Goal: Task Accomplishment & Management: Complete application form

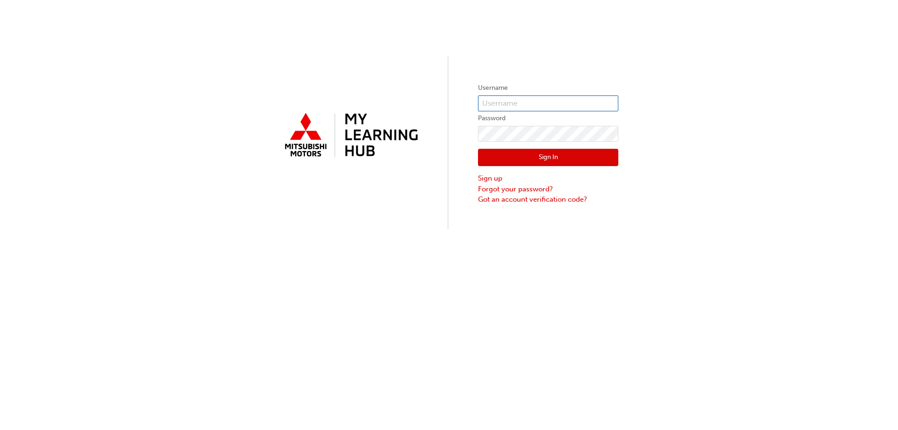
click at [533, 108] on input "text" at bounding box center [548, 103] width 140 height 16
type input "5698250"
click button "Sign In" at bounding box center [548, 158] width 140 height 18
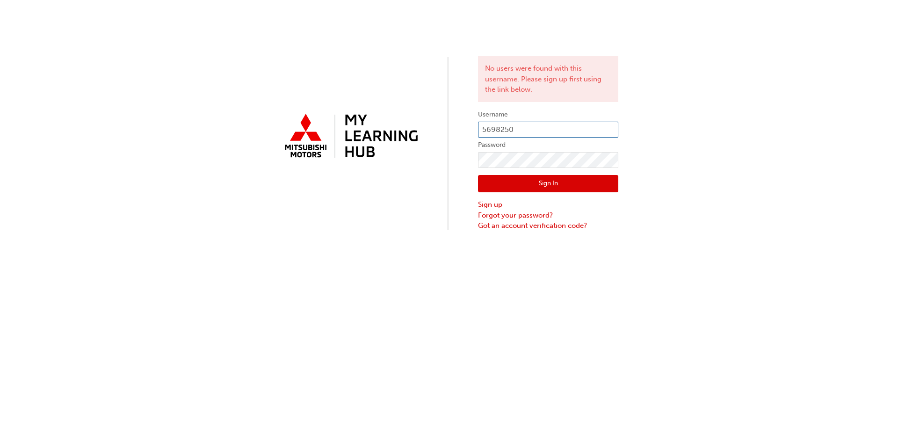
click at [509, 129] on input "5698250" at bounding box center [548, 130] width 140 height 16
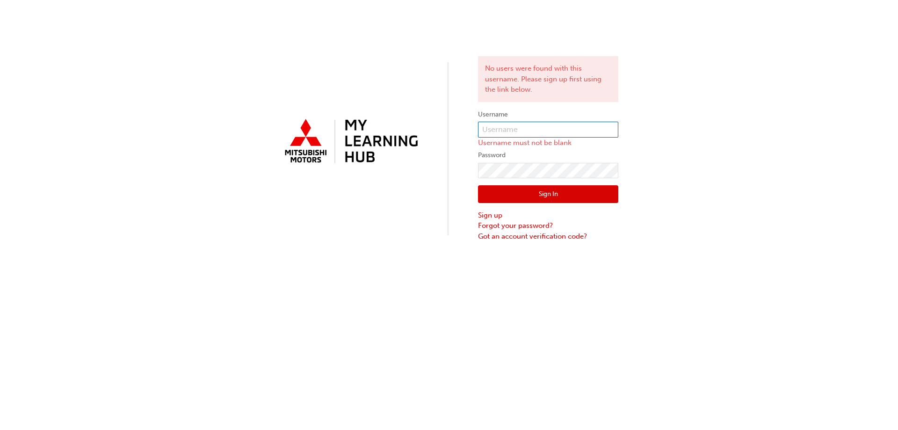
click at [506, 135] on input "text" at bounding box center [548, 130] width 140 height 16
type input "0005698250"
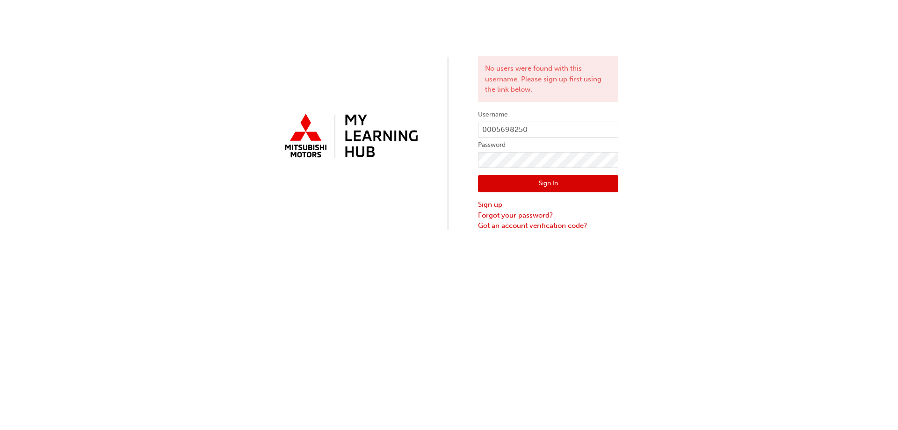
click at [539, 182] on button "Sign In" at bounding box center [548, 184] width 140 height 18
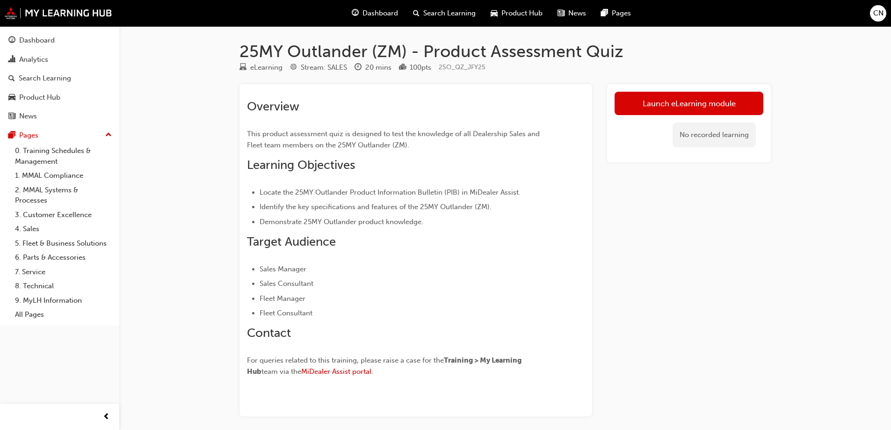
click at [360, 15] on div "Dashboard" at bounding box center [374, 13] width 61 height 19
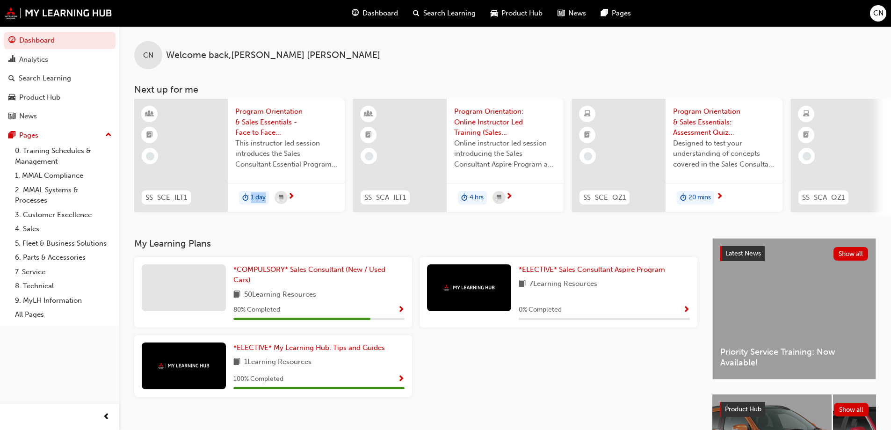
drag, startPoint x: 269, startPoint y: 221, endPoint x: 274, endPoint y: 219, distance: 5.9
click at [274, 219] on div "CN Welcome back , [PERSON_NAME] Next up for me SS_SCE_ILT1 Program Orientation …" at bounding box center [504, 132] width 771 height 212
drag, startPoint x: 283, startPoint y: 215, endPoint x: 420, endPoint y: 222, distance: 137.2
click at [419, 222] on div "CN Welcome back , [PERSON_NAME] Next up for me SS_SCE_ILT1 Program Orientation …" at bounding box center [504, 132] width 771 height 212
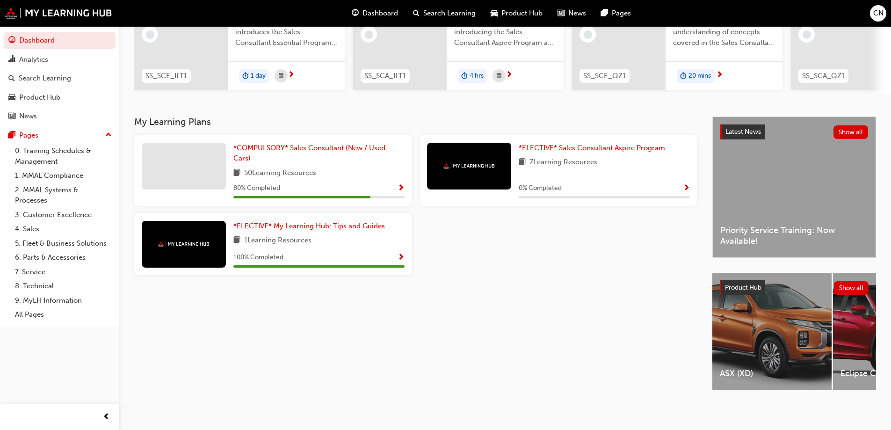
scroll to position [129, 0]
click at [322, 149] on link "*COMPULSORY* Sales Consultant (New / Used Cars)" at bounding box center [318, 153] width 171 height 21
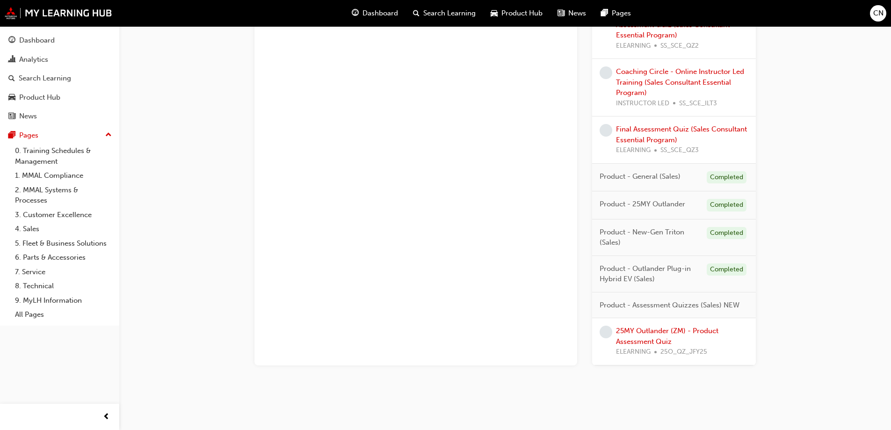
scroll to position [712, 0]
click at [651, 335] on link "25MY Outlander (ZM) - Product Assessment Quiz" at bounding box center [667, 332] width 102 height 19
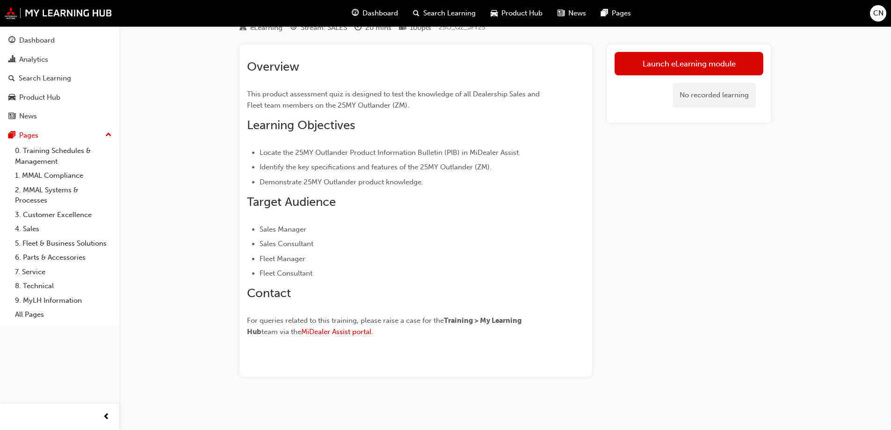
scroll to position [40, 0]
click at [655, 62] on link "Launch eLearning module" at bounding box center [688, 63] width 149 height 23
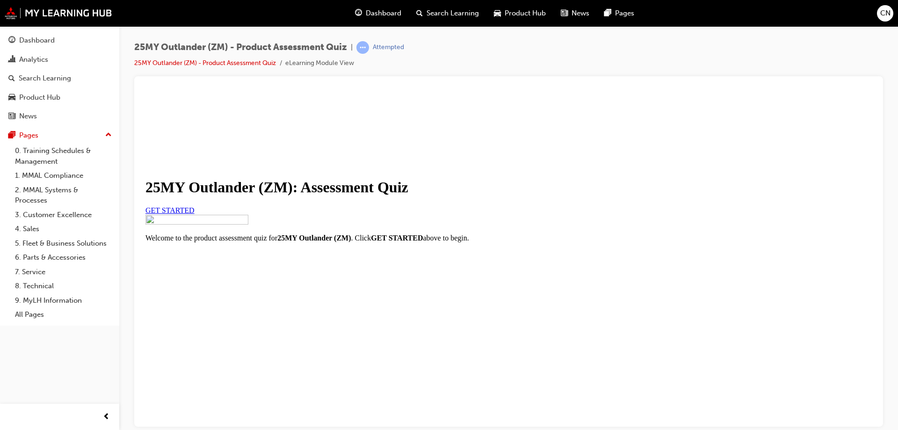
click at [195, 214] on span "GET STARTED" at bounding box center [169, 210] width 49 height 8
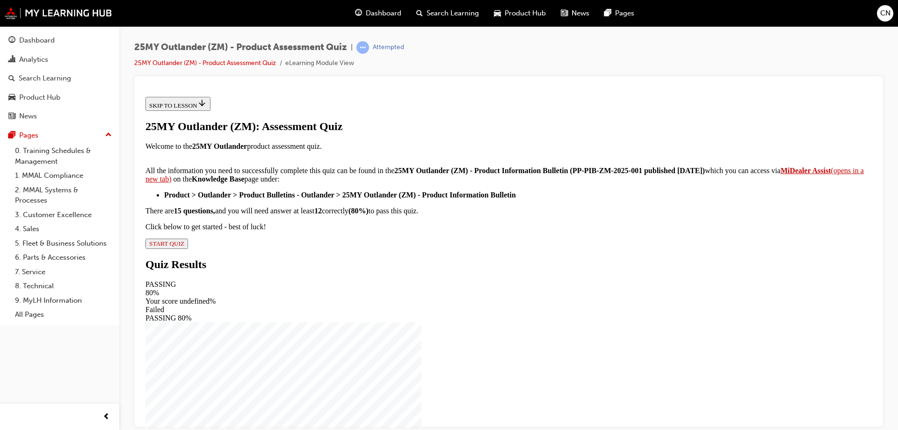
scroll to position [152, 0]
click at [184, 246] on span "START QUIZ" at bounding box center [166, 242] width 35 height 7
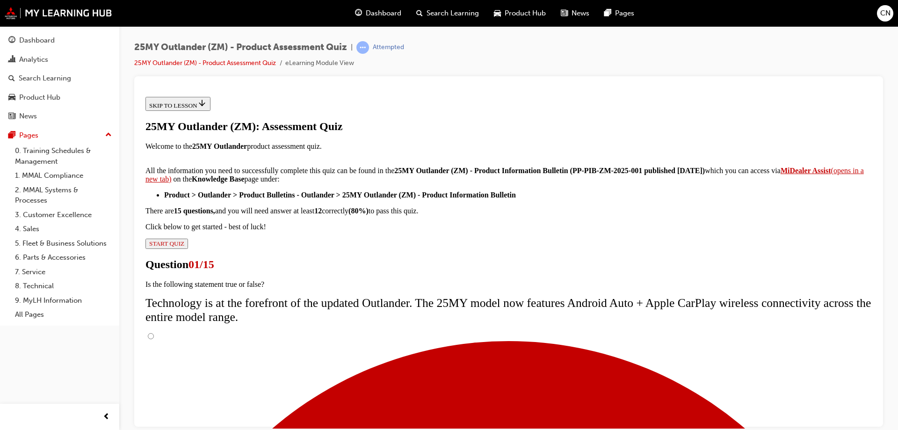
scroll to position [74, 0]
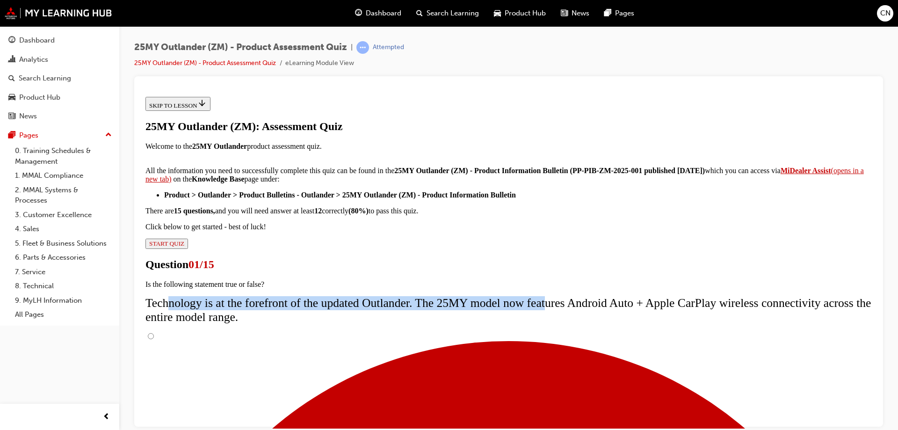
drag, startPoint x: 367, startPoint y: 187, endPoint x: 645, endPoint y: 192, distance: 278.7
click at [645, 295] on p "Technology is at the forefront of the updated Outlander. The 25MY model now fea…" at bounding box center [508, 309] width 726 height 28
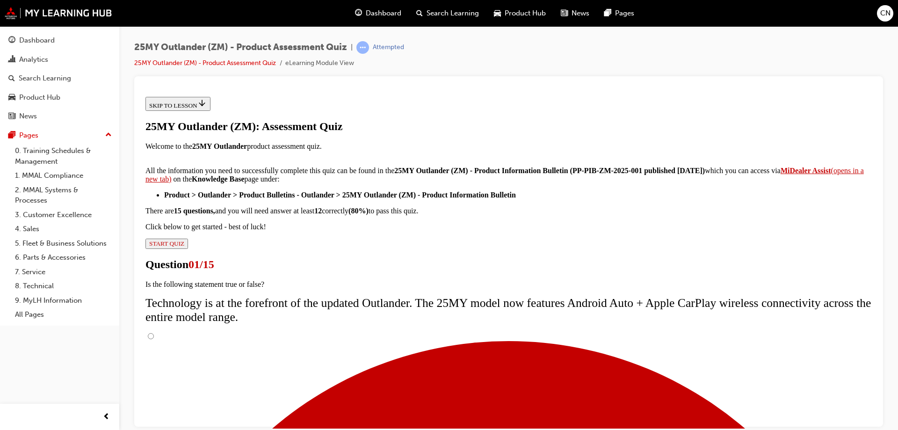
click at [154, 332] on input "True" at bounding box center [151, 335] width 6 height 6
radio input "true"
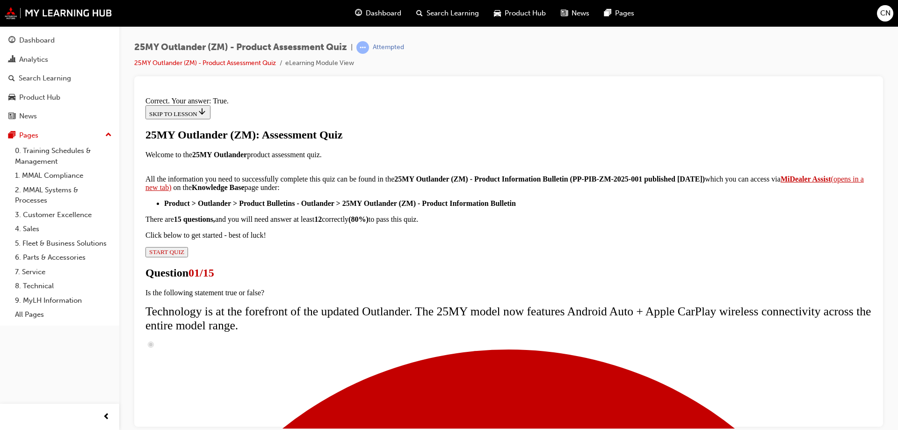
scroll to position [109, 0]
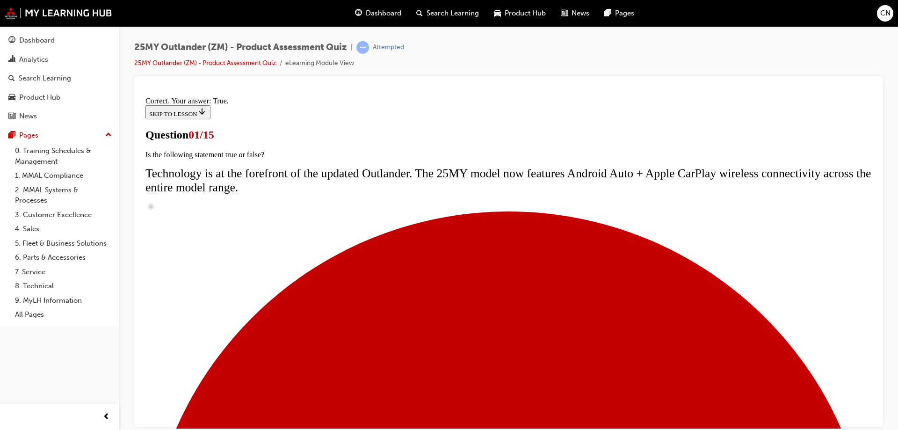
scroll to position [94, 0]
radio input "true"
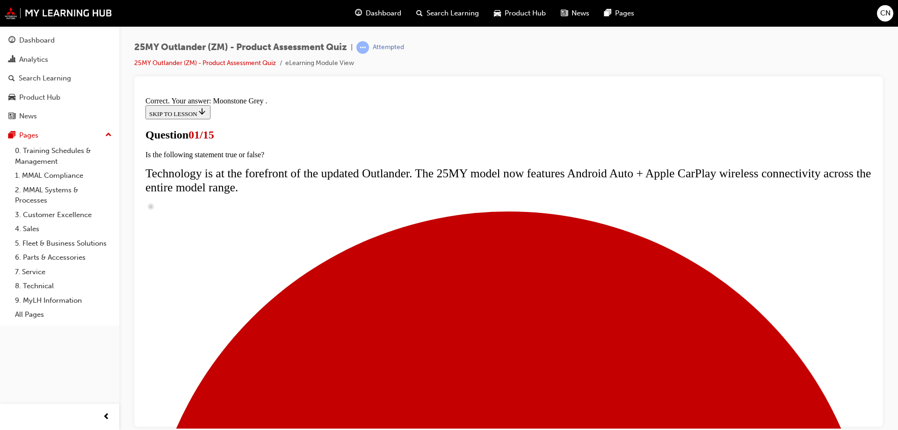
scroll to position [227, 0]
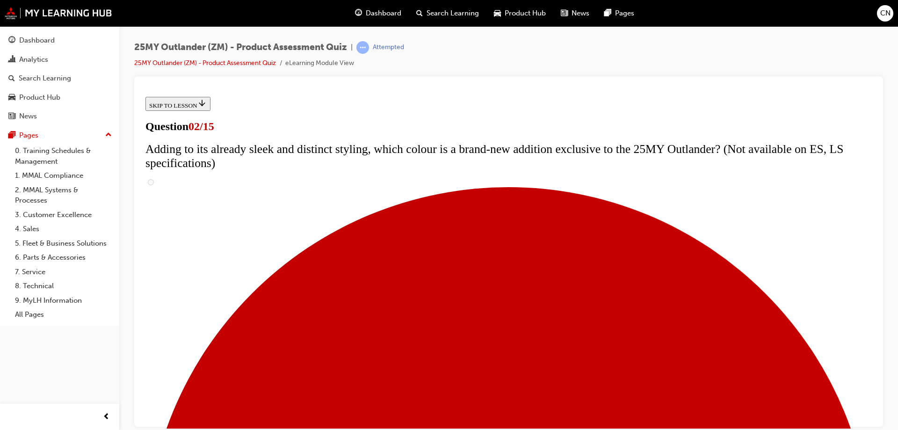
scroll to position [140, 0]
checkbox input "true"
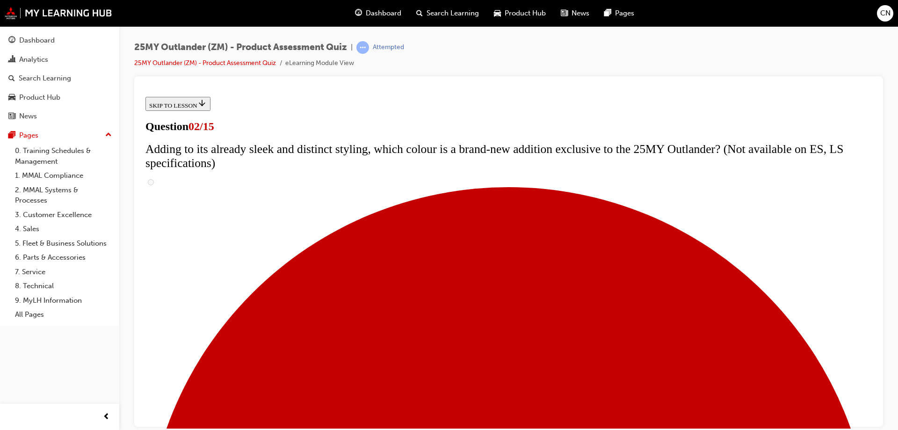
checkbox input "true"
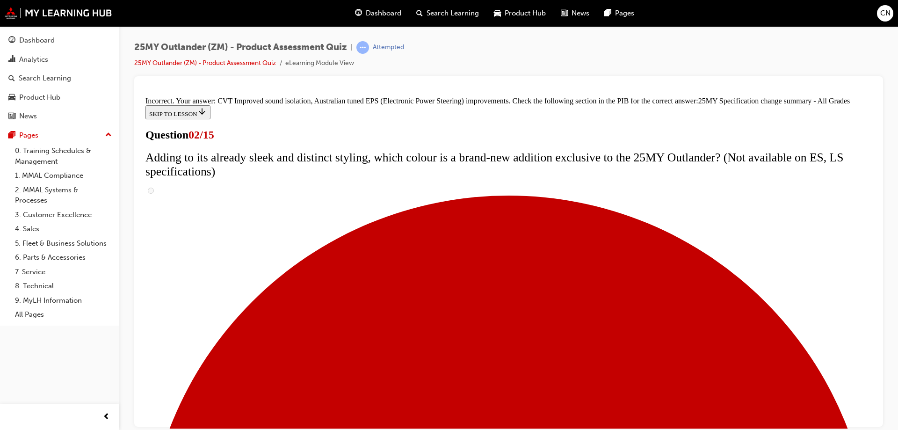
scroll to position [317, 0]
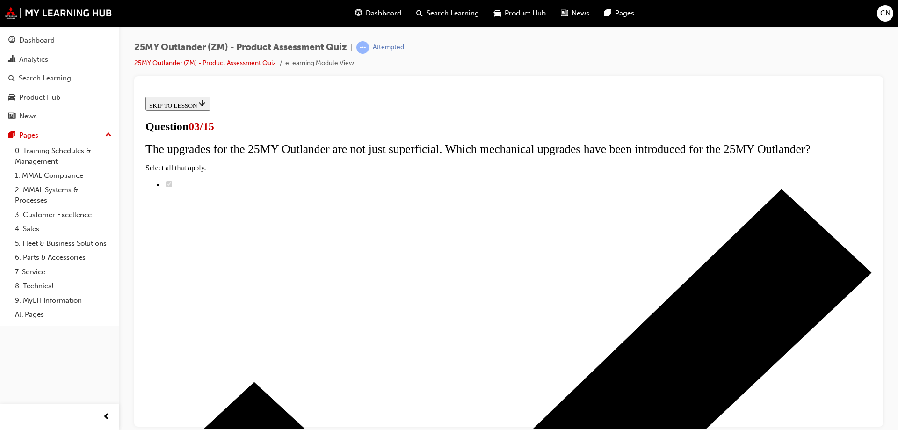
scroll to position [94, 0]
radio input "true"
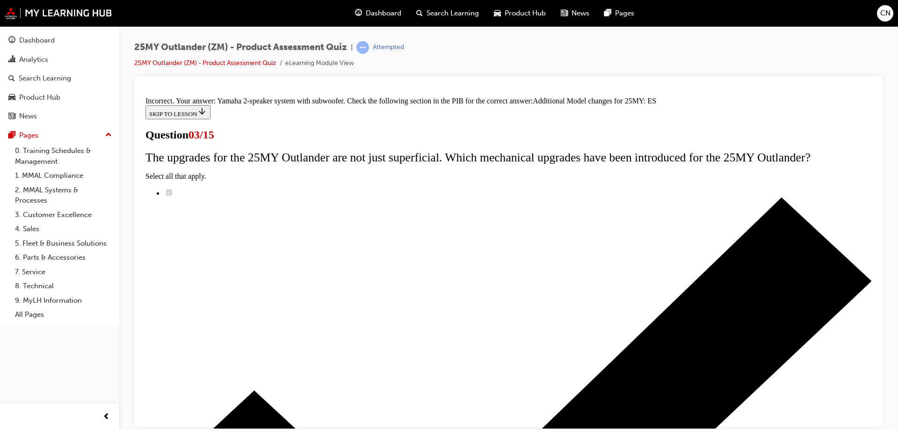
scroll to position [116, 0]
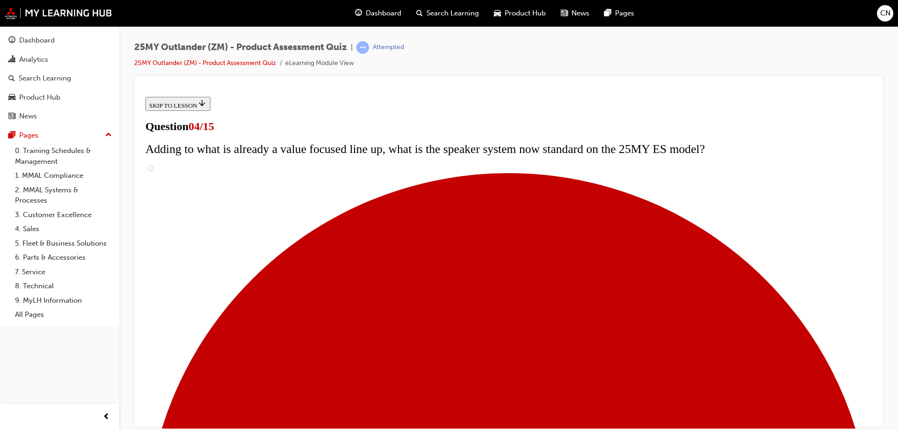
scroll to position [94, 0]
checkbox input "true"
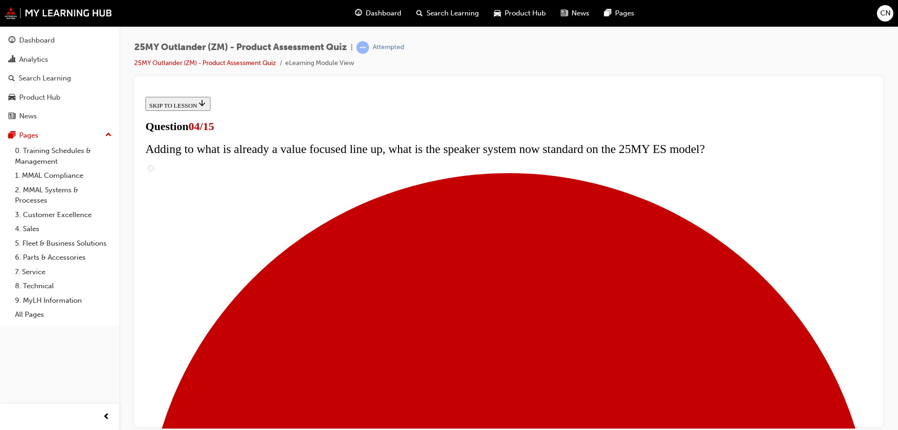
checkbox input "true"
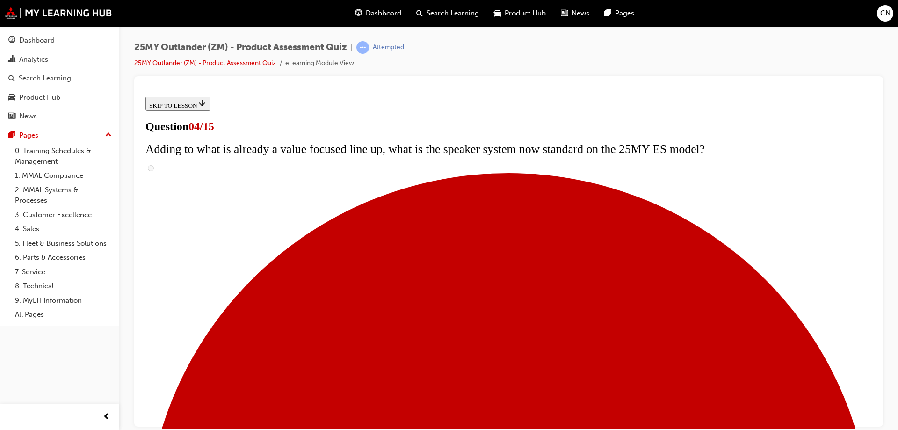
checkbox input "true"
drag, startPoint x: 438, startPoint y: 239, endPoint x: 437, endPoint y: 252, distance: 13.6
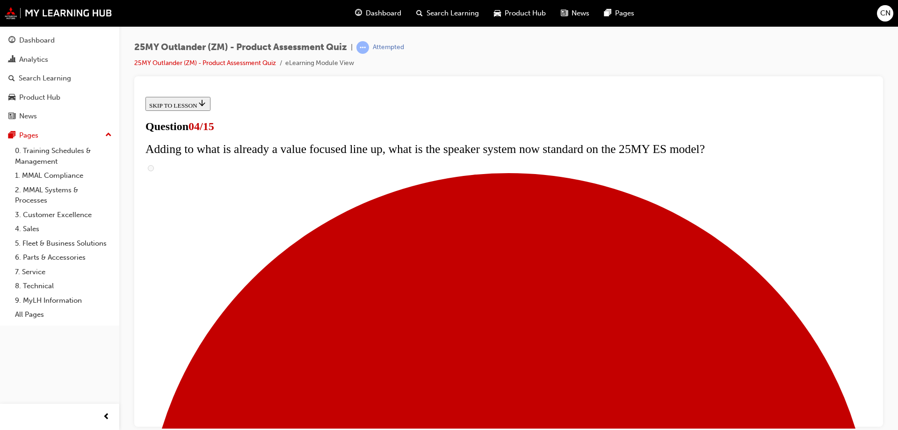
checkbox input "true"
drag, startPoint x: 443, startPoint y: 315, endPoint x: 450, endPoint y: 354, distance: 40.0
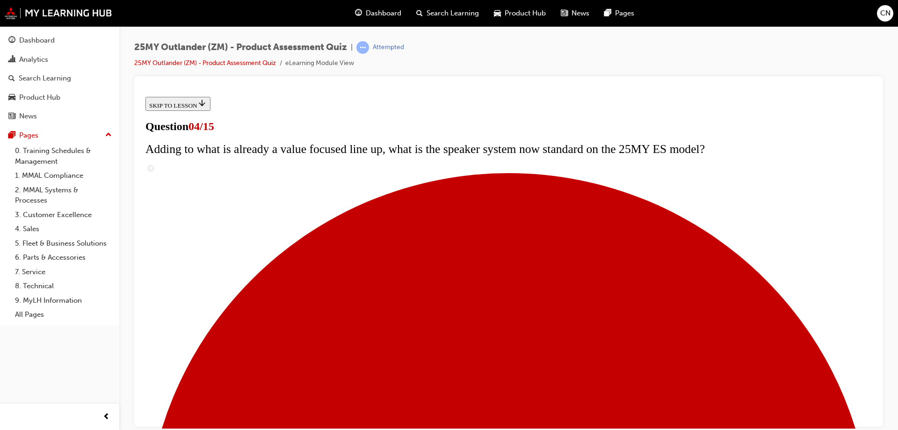
checkbox input "true"
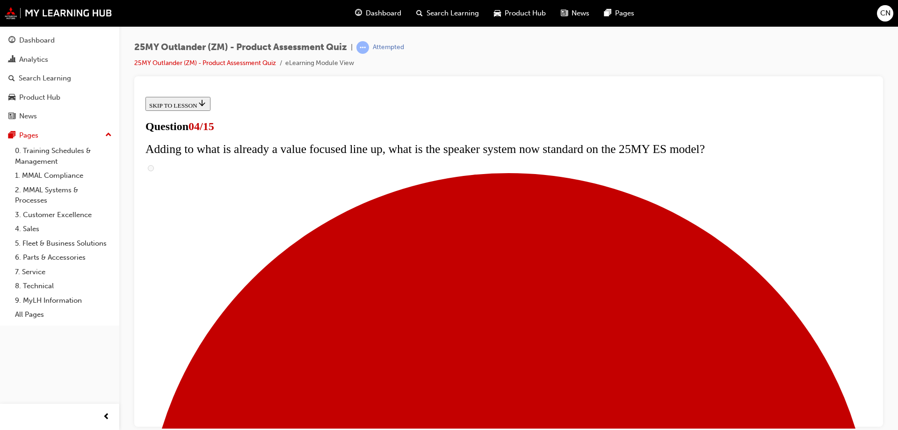
checkbox input "true"
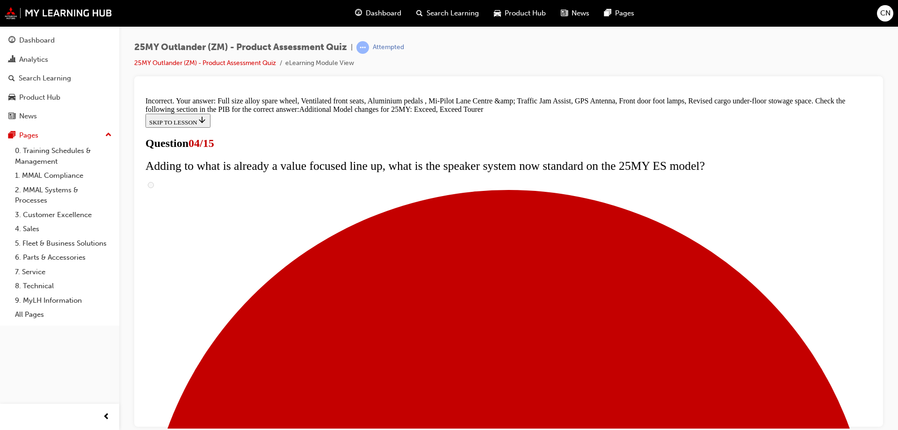
scroll to position [354, 0]
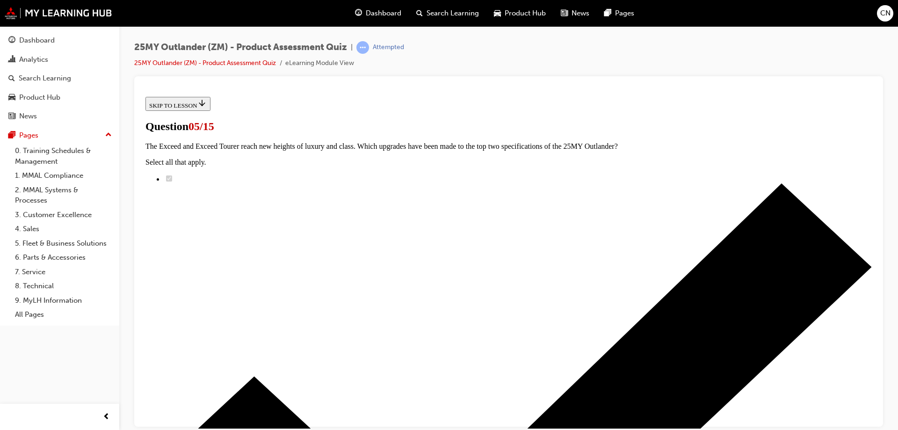
scroll to position [94, 0]
radio input "true"
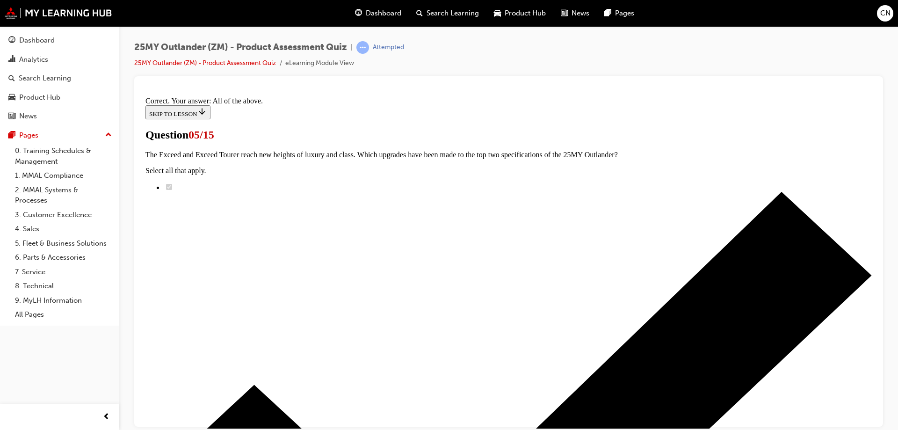
scroll to position [227, 0]
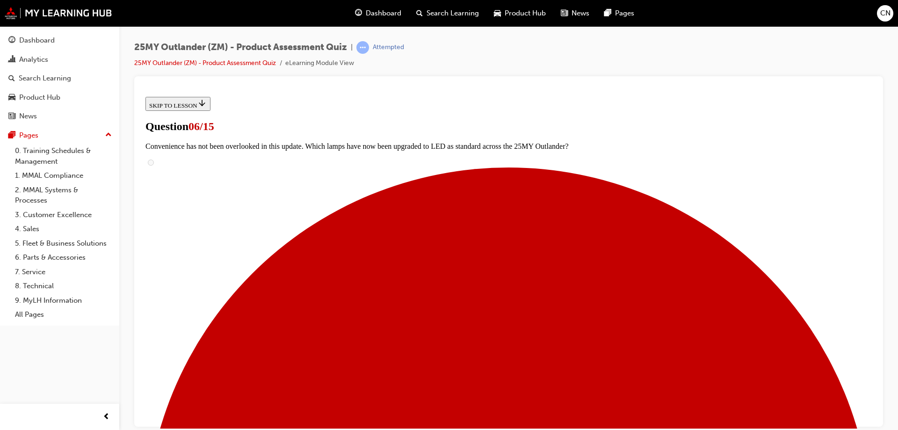
scroll to position [187, 0]
radio input "true"
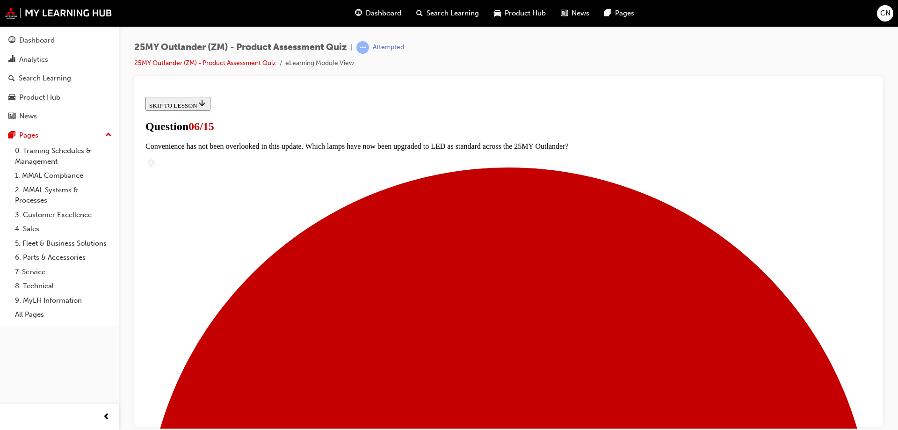
radio input "true"
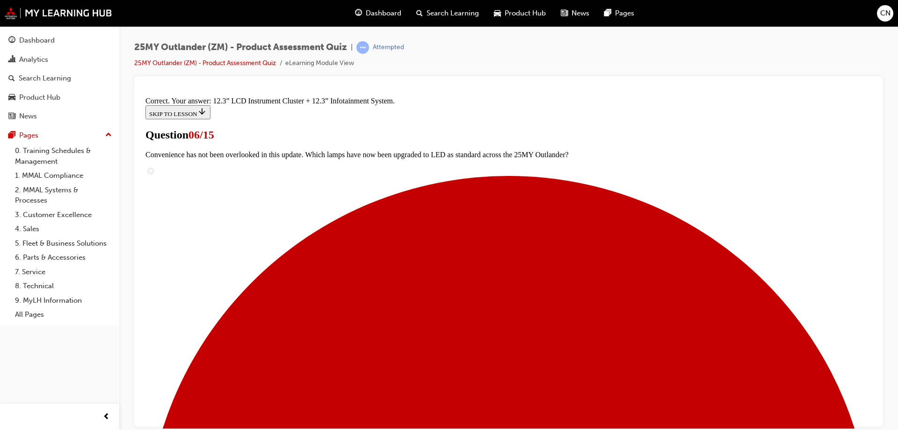
scroll to position [316, 0]
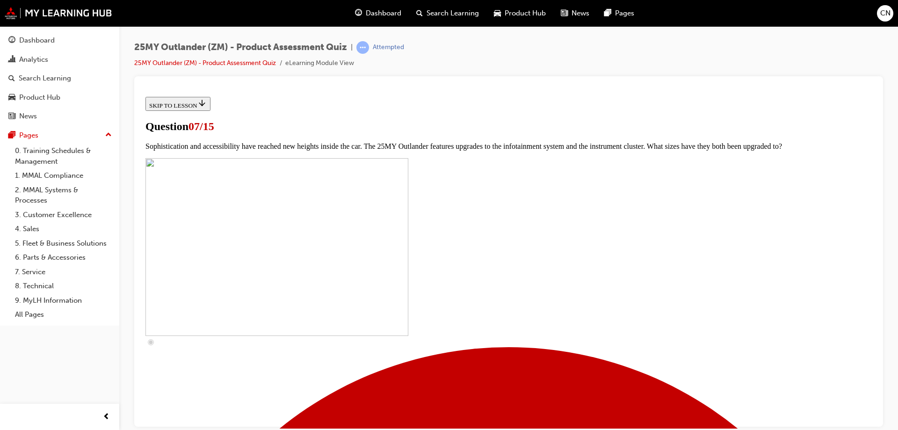
scroll to position [374, 0]
drag, startPoint x: 376, startPoint y: 138, endPoint x: 373, endPoint y: 144, distance: 6.1
checkbox input "true"
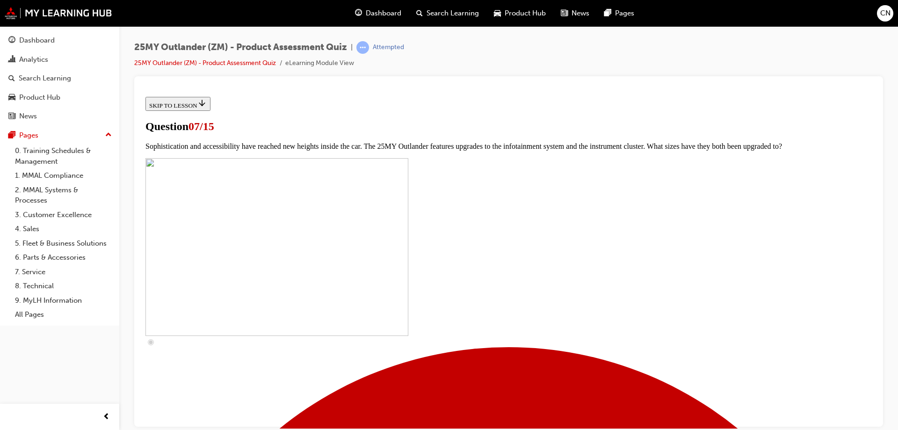
checkbox input "true"
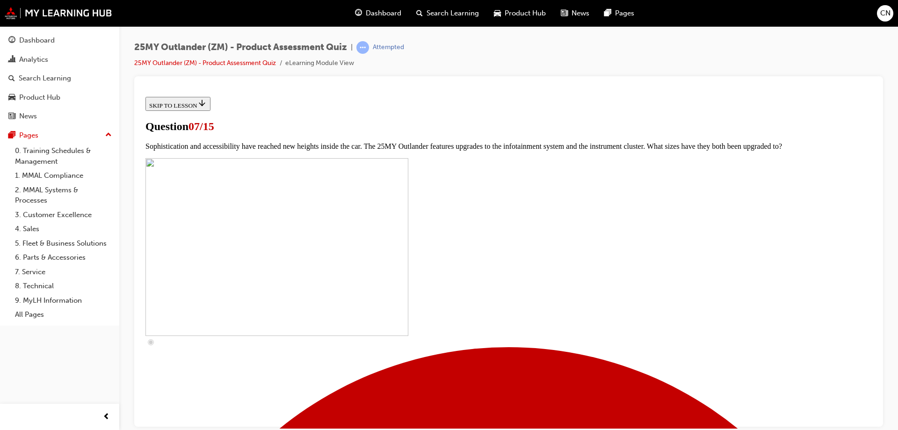
checkbox input "true"
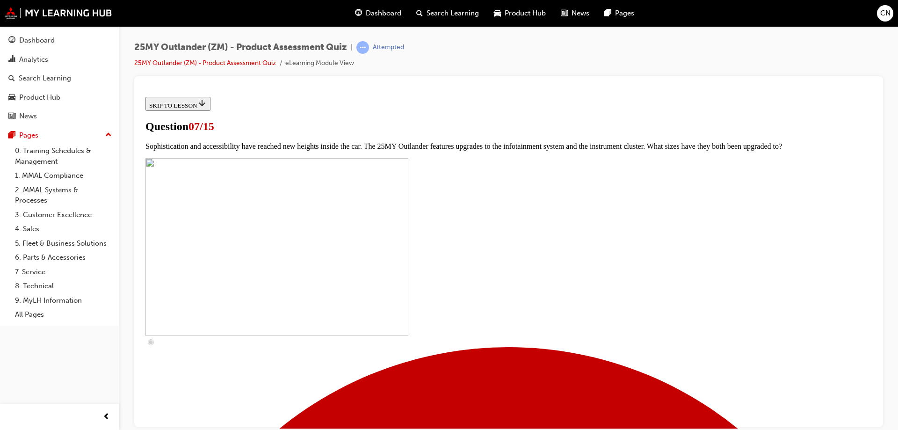
checkbox input "true"
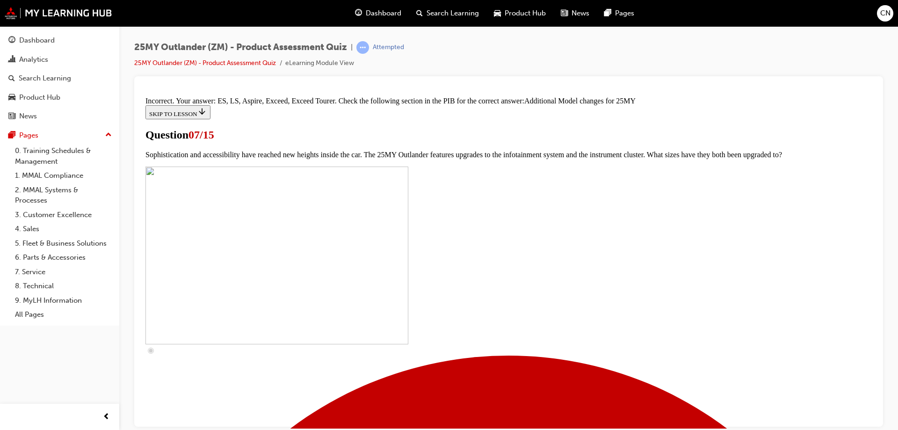
scroll to position [480, 0]
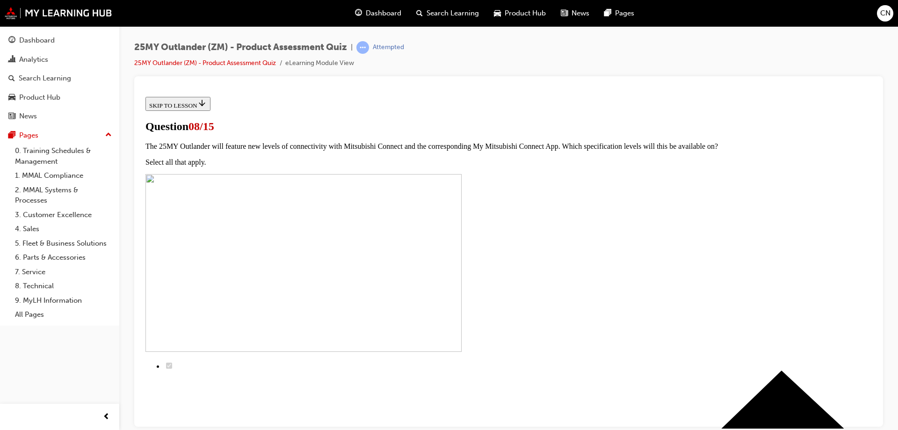
drag, startPoint x: 399, startPoint y: 236, endPoint x: 603, endPoint y: 279, distance: 208.0
radio input "true"
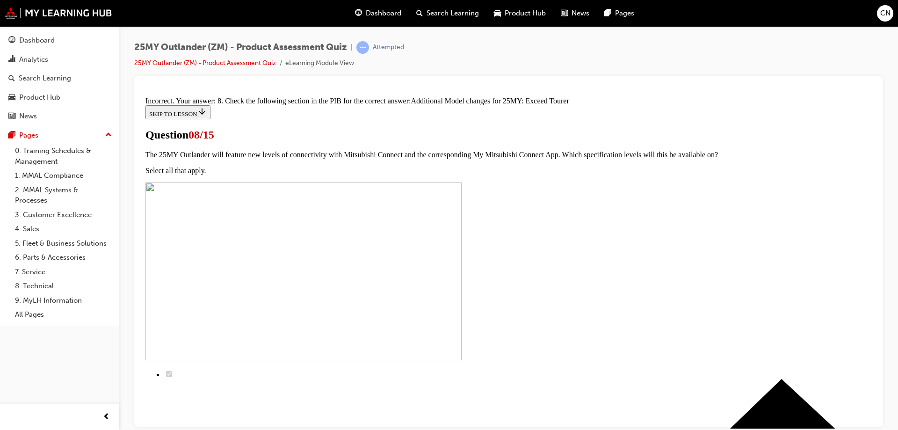
scroll to position [210, 0]
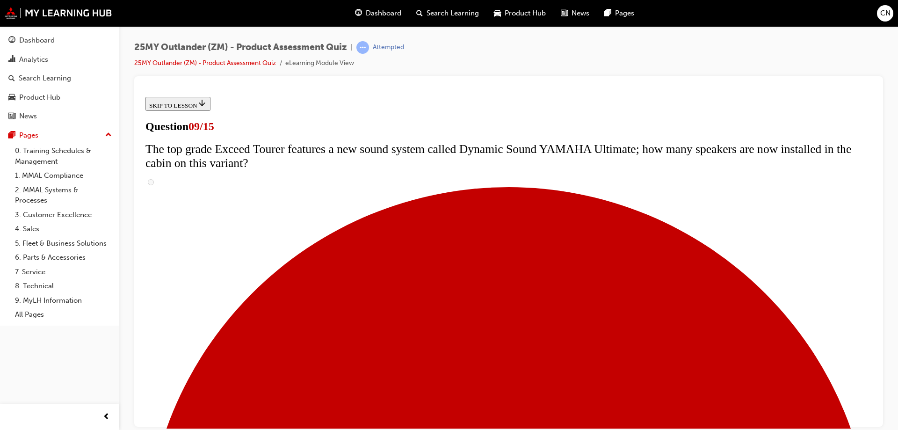
scroll to position [457, 0]
radio input "true"
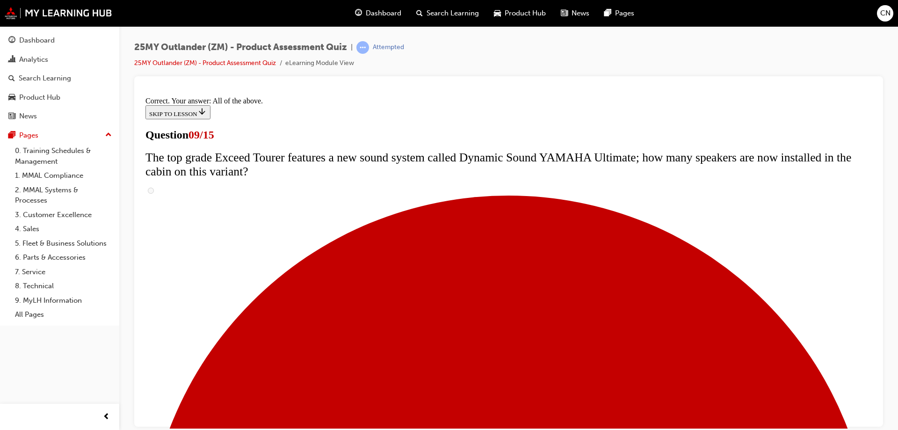
scroll to position [487, 0]
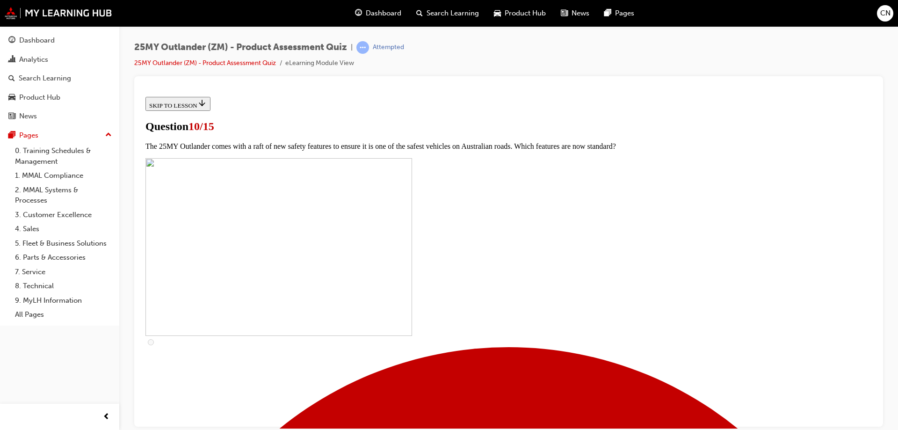
scroll to position [234, 0]
checkbox input "true"
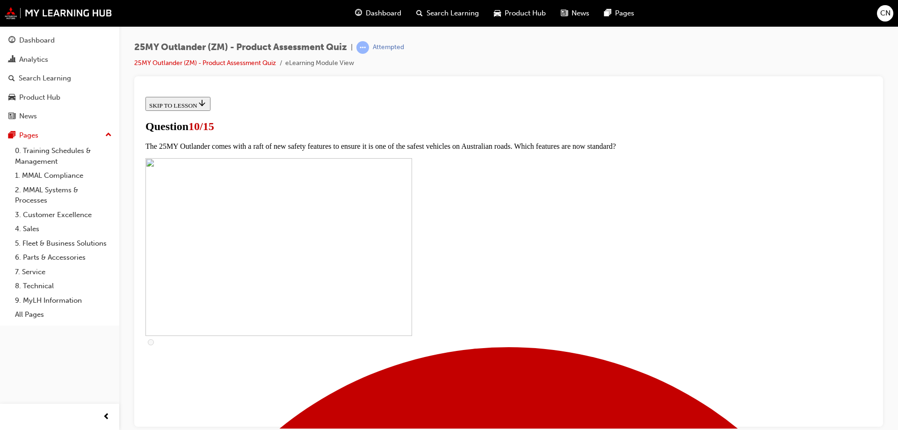
checkbox input "true"
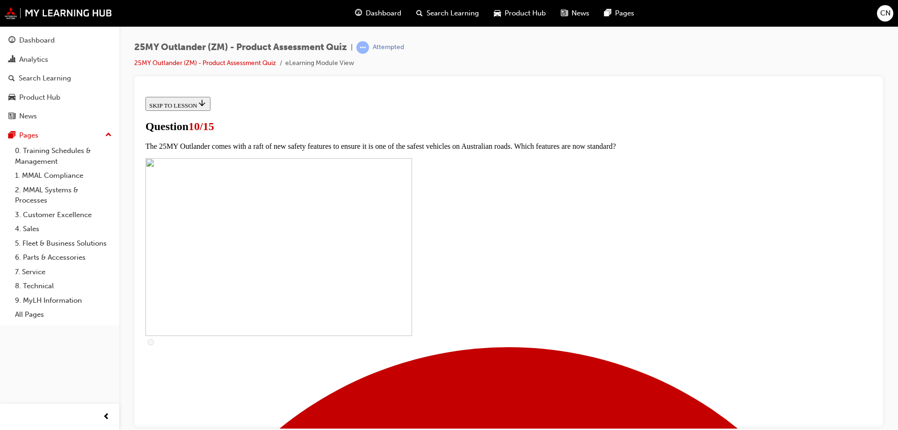
checkbox input "true"
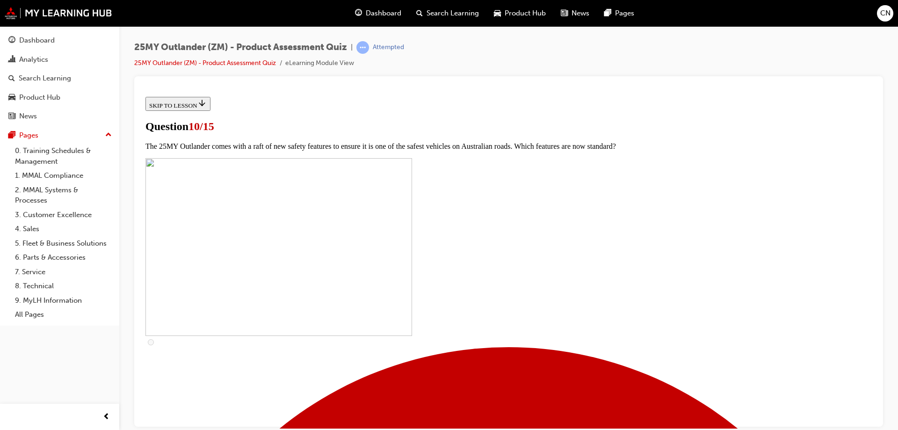
checkbox input "true"
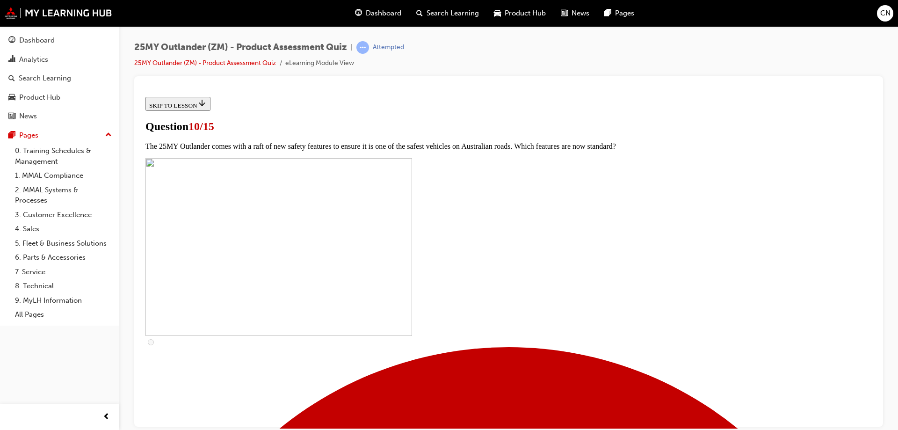
checkbox input "true"
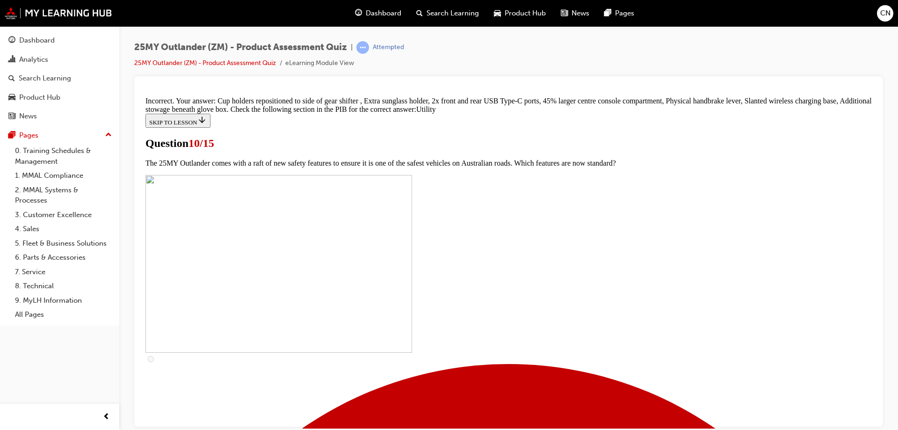
scroll to position [457, 0]
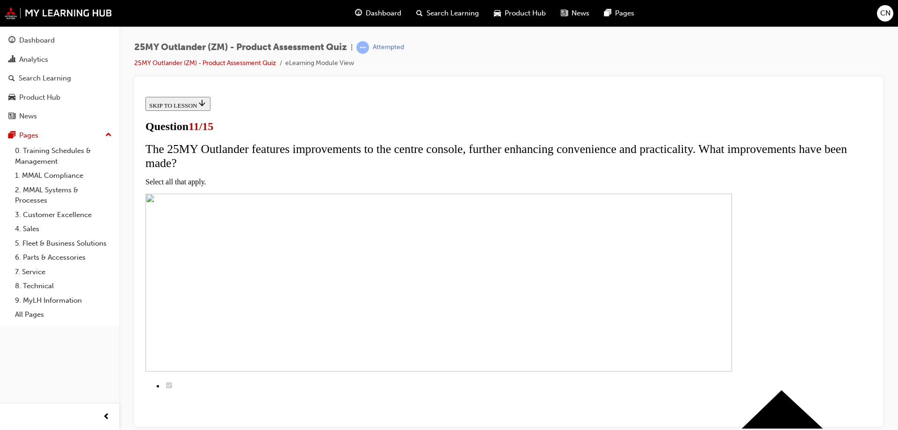
scroll to position [94, 0]
checkbox input "true"
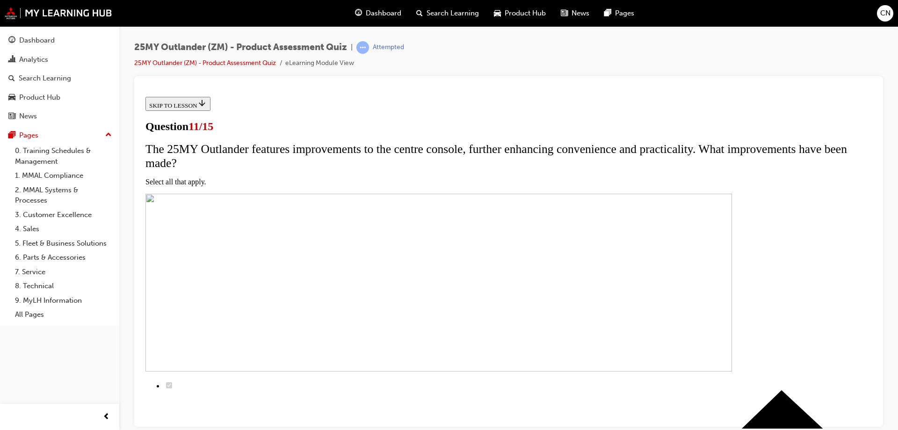
checkbox input "true"
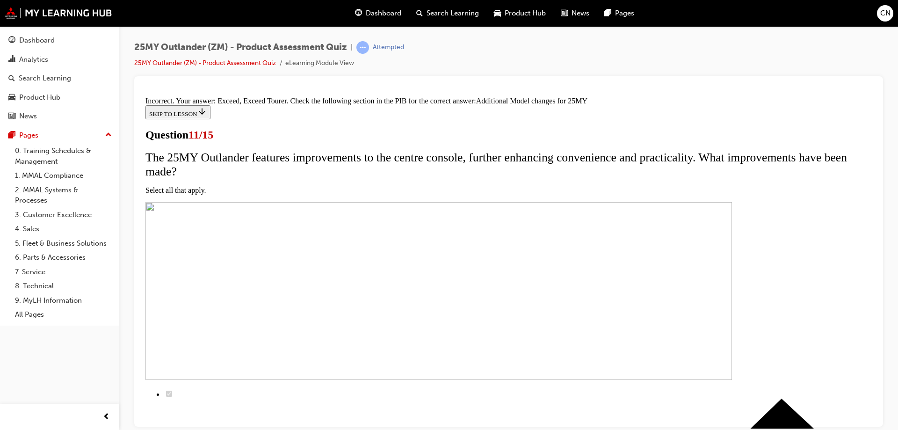
scroll to position [92, 0]
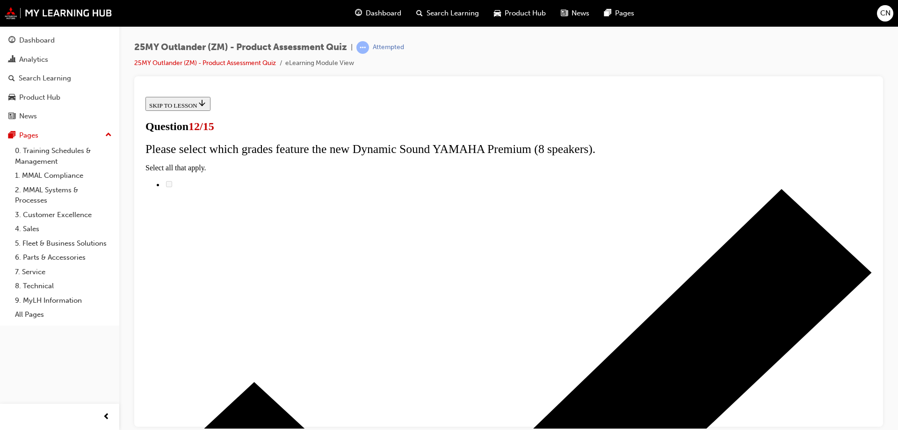
radio input "true"
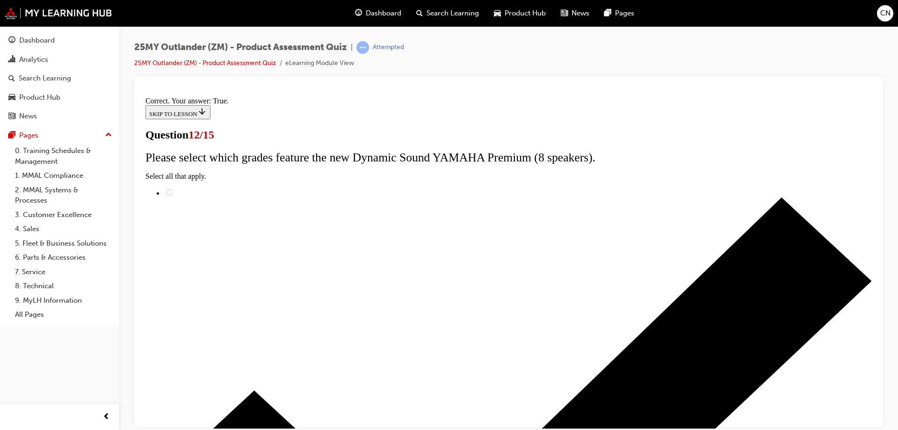
scroll to position [109, 0]
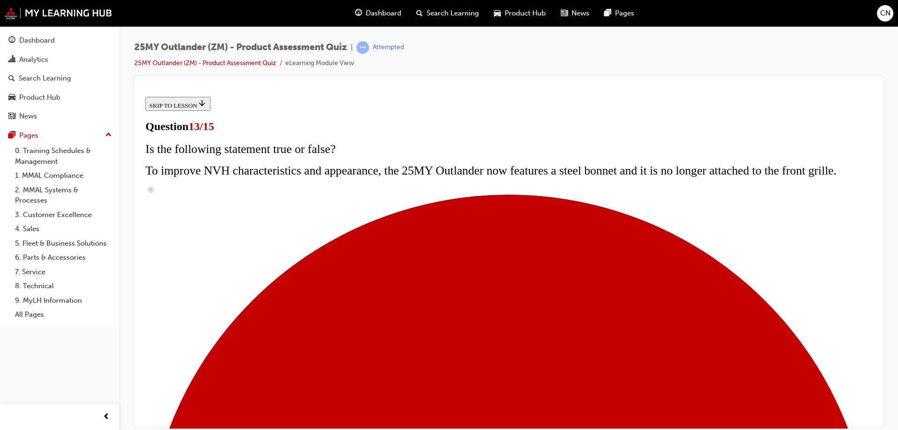
scroll to position [140, 0]
radio input "true"
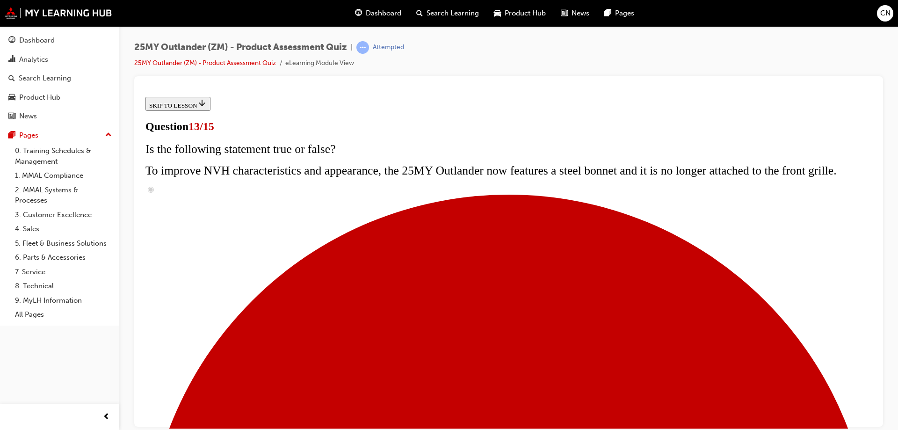
radio input "true"
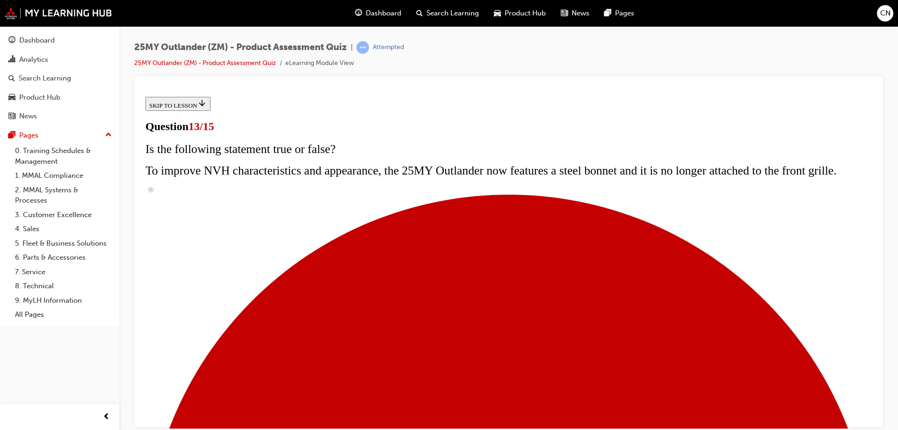
radio input "true"
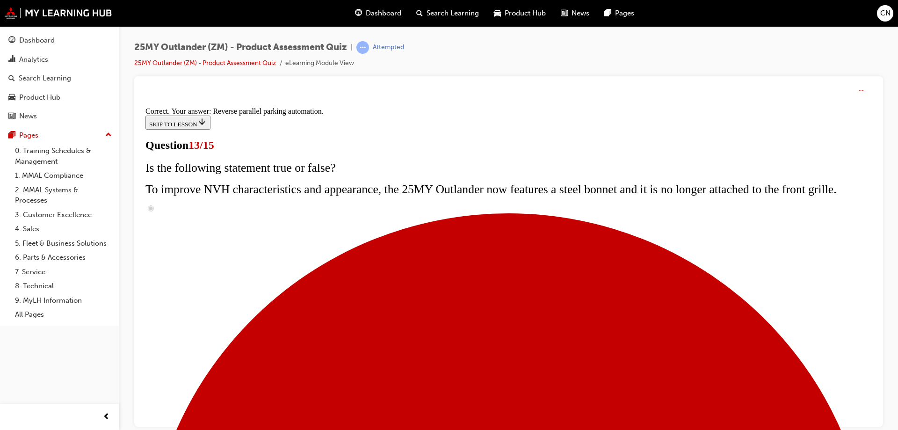
scroll to position [243, 0]
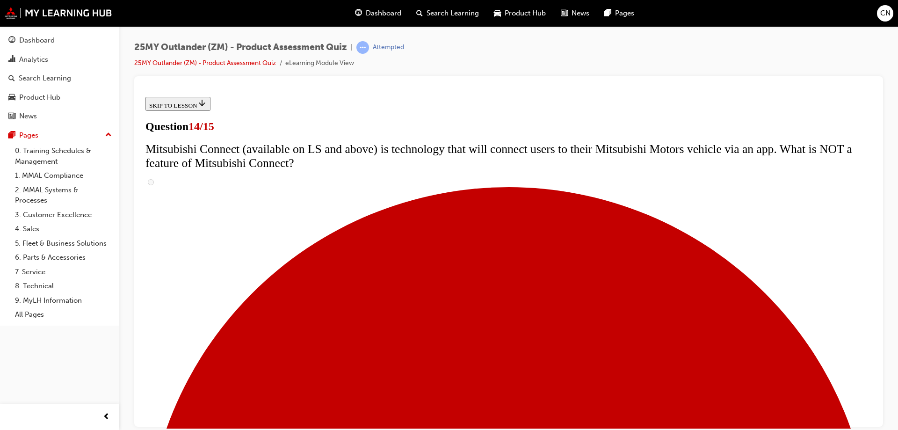
scroll to position [327, 0]
radio input "true"
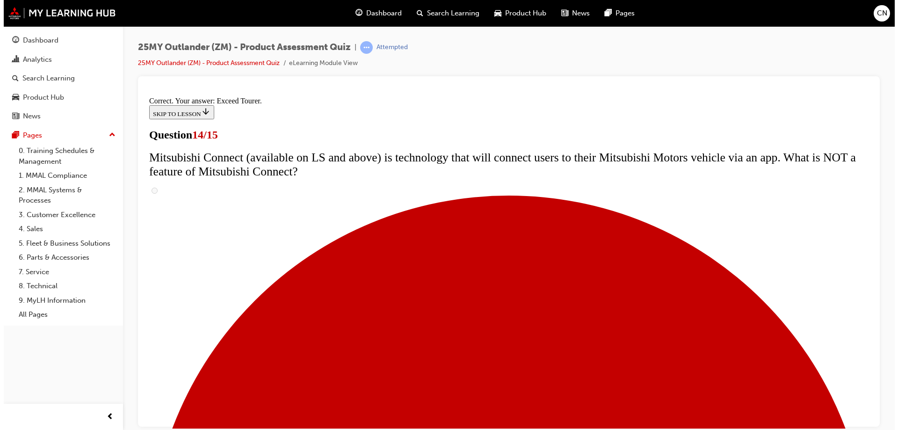
scroll to position [390, 0]
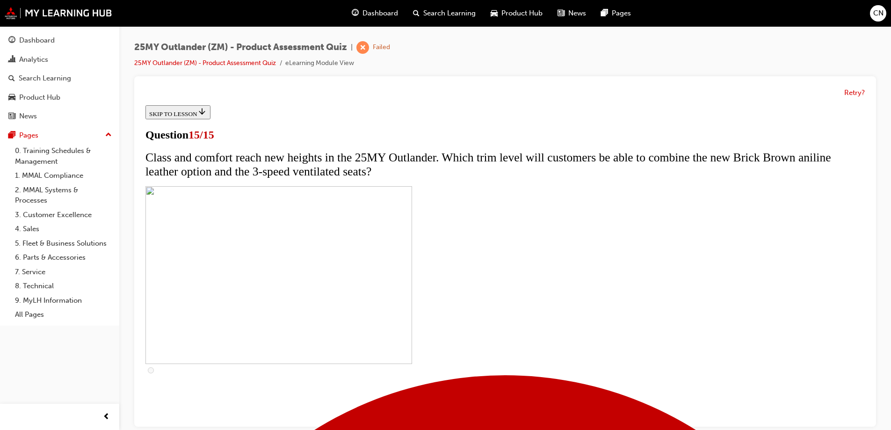
scroll to position [153, 0]
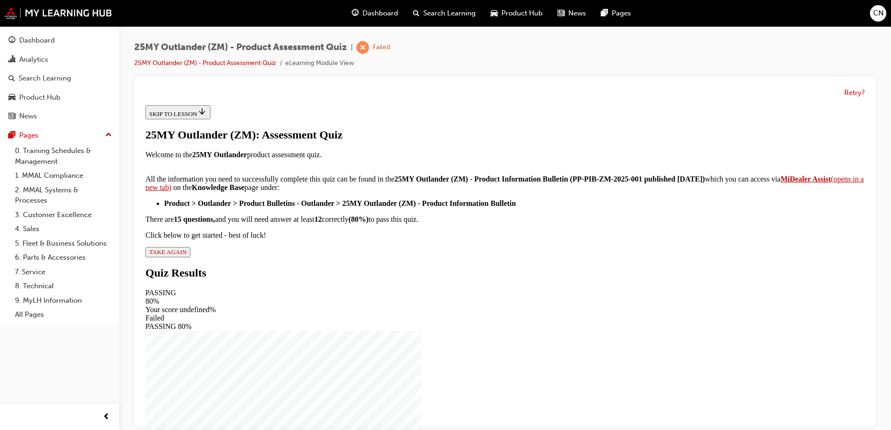
scroll to position [152, 0]
click at [362, 257] on div "25MY Outlander (ZM): Assessment Quiz Welcome to the 25MY Outlander product asse…" at bounding box center [504, 193] width 719 height 129
click at [187, 255] on span "TAKE AGAIN" at bounding box center [167, 251] width 37 height 7
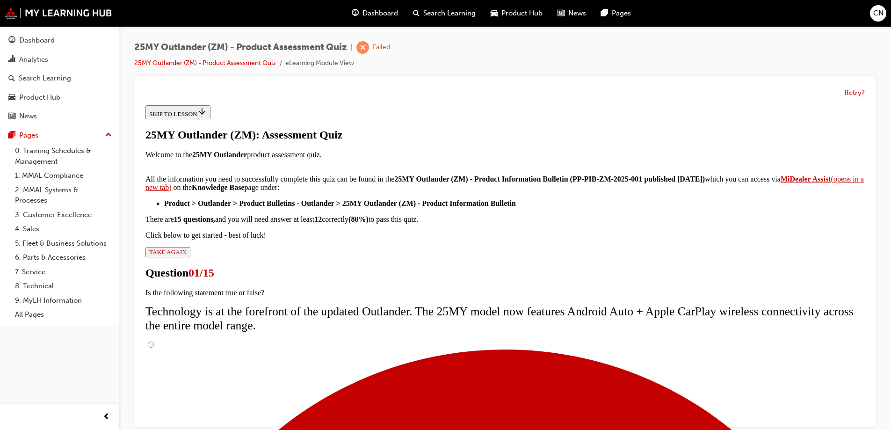
click at [154, 341] on input "True" at bounding box center [151, 344] width 6 height 6
radio input "true"
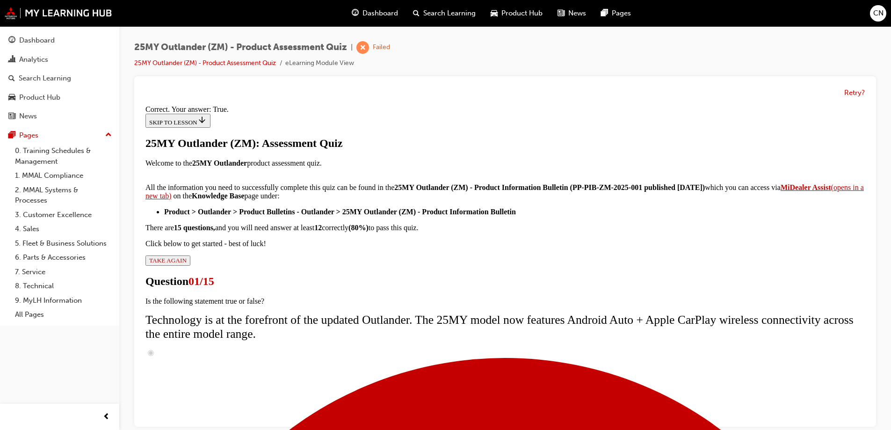
scroll to position [109, 0]
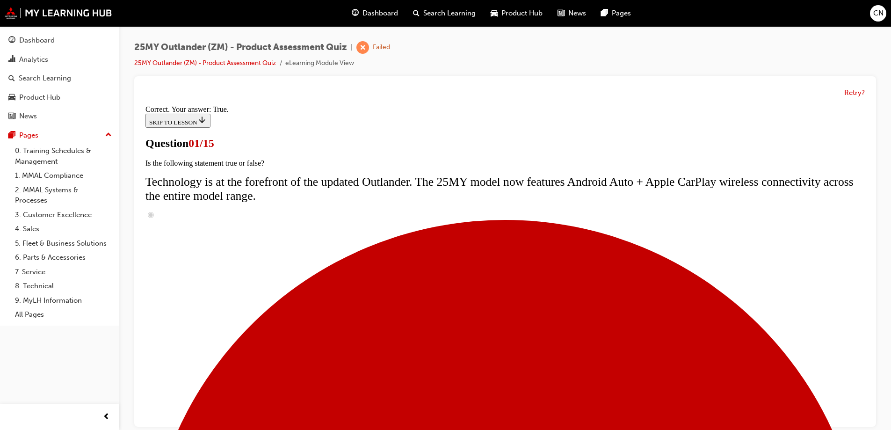
scroll to position [172, 0]
radio input "true"
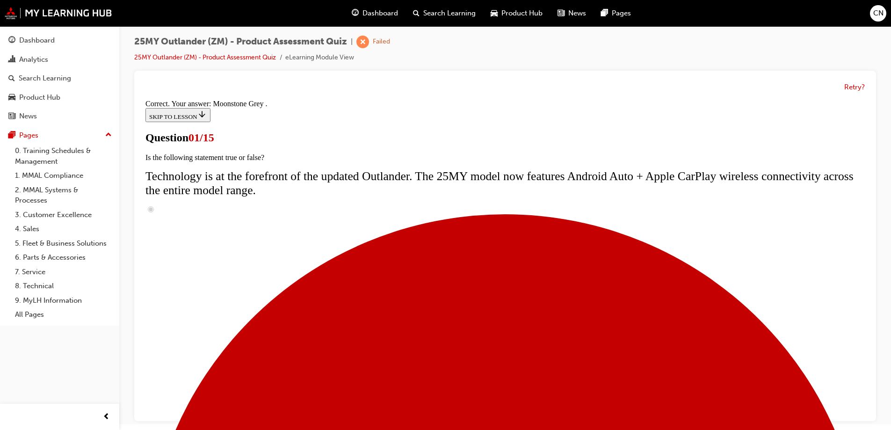
scroll to position [7, 0]
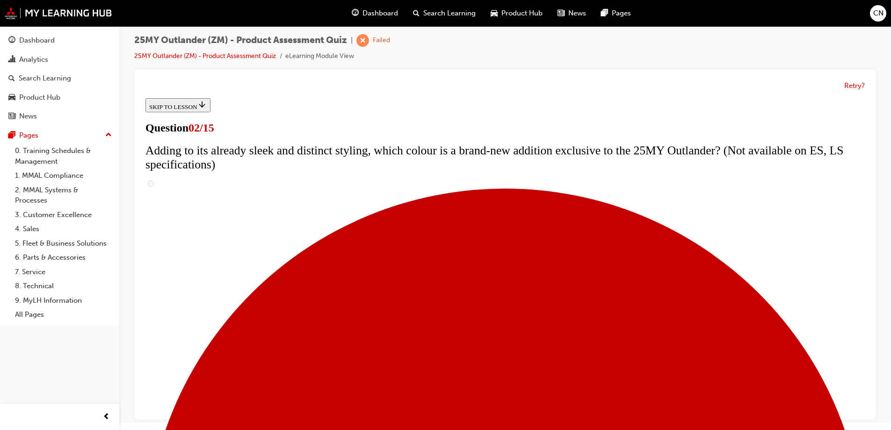
scroll to position [94, 0]
checkbox input "true"
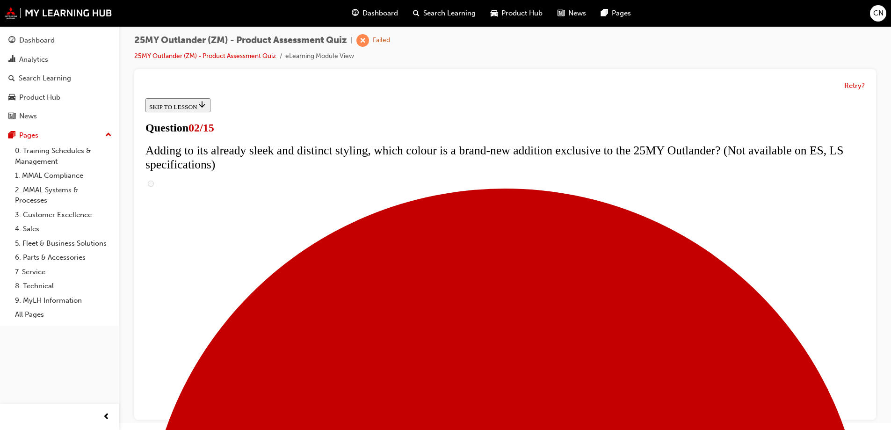
checkbox input "true"
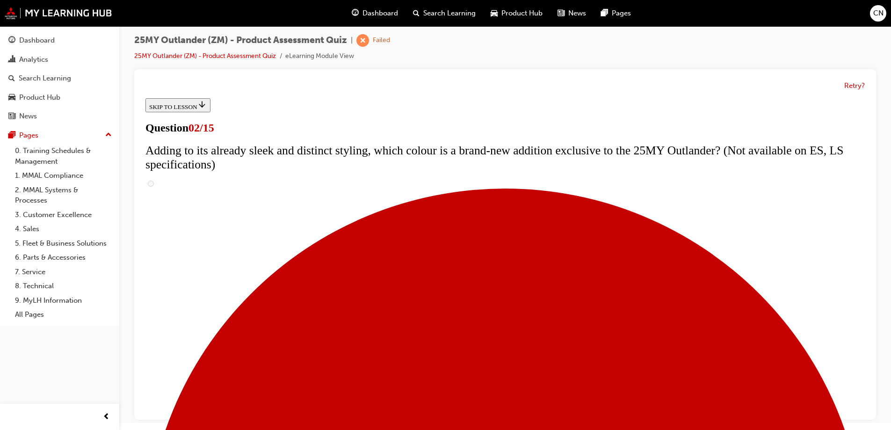
checkbox input "false"
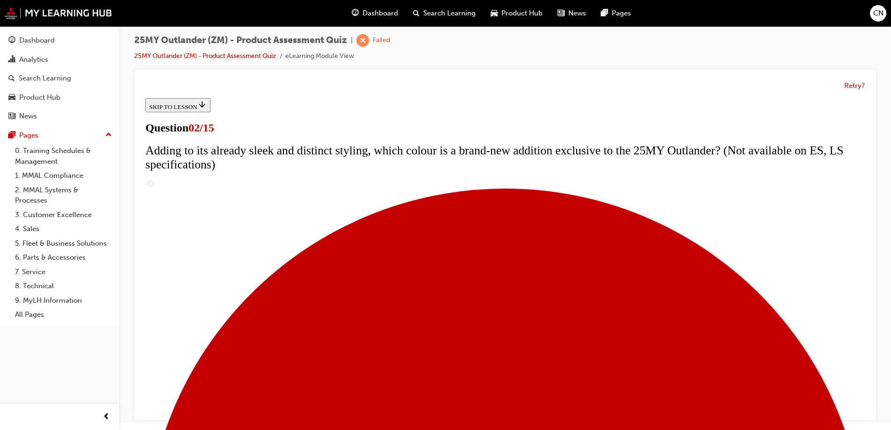
checkbox input "false"
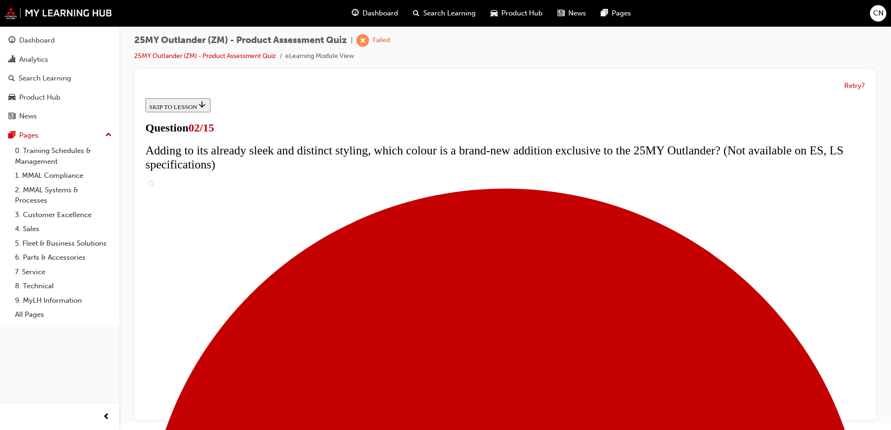
checkbox input "true"
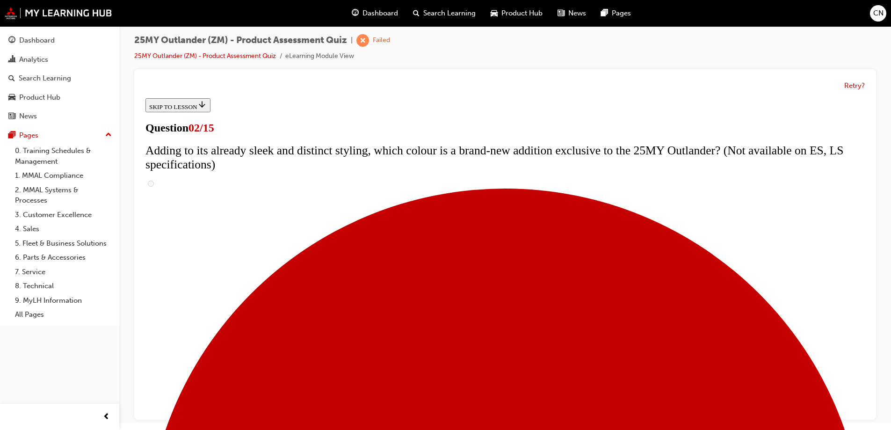
checkbox input "true"
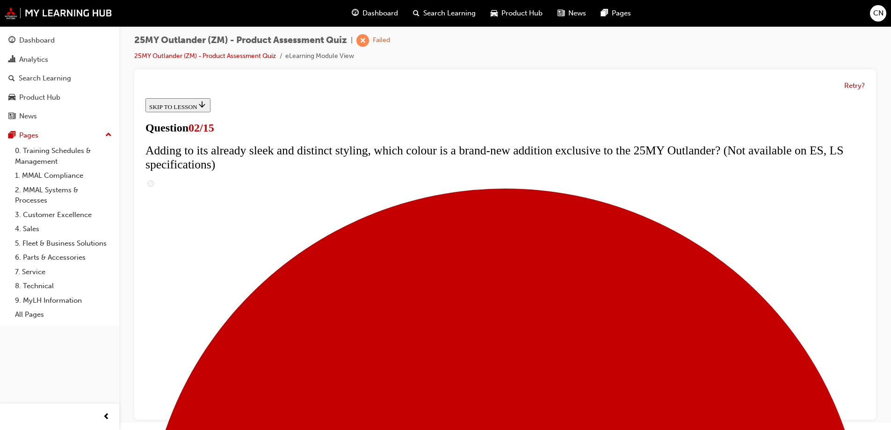
checkbox input "true"
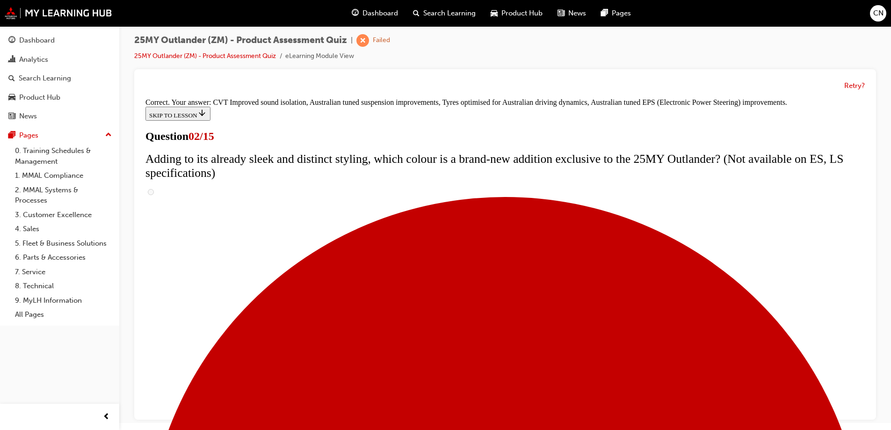
scroll to position [259, 0]
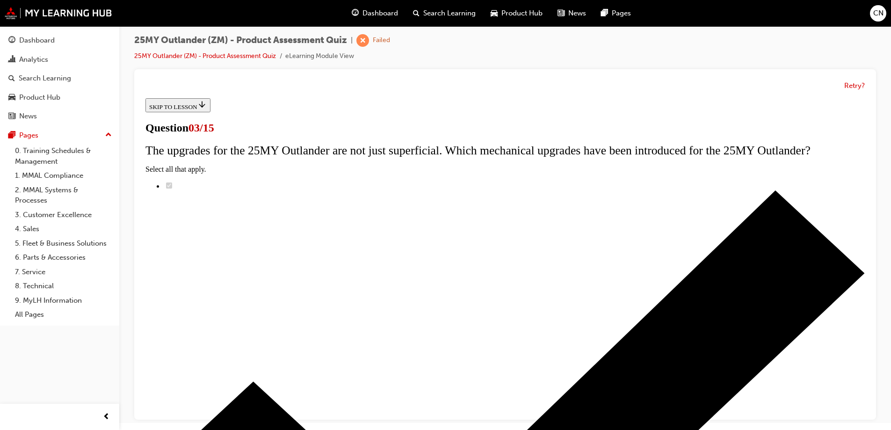
radio input "true"
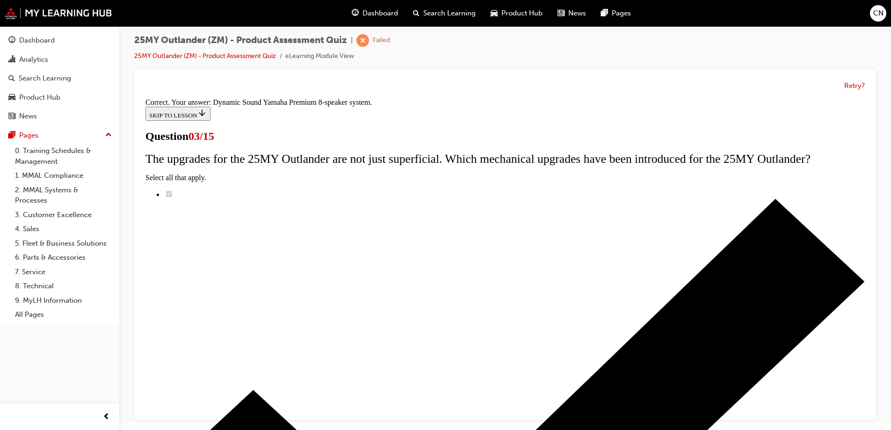
scroll to position [152, 0]
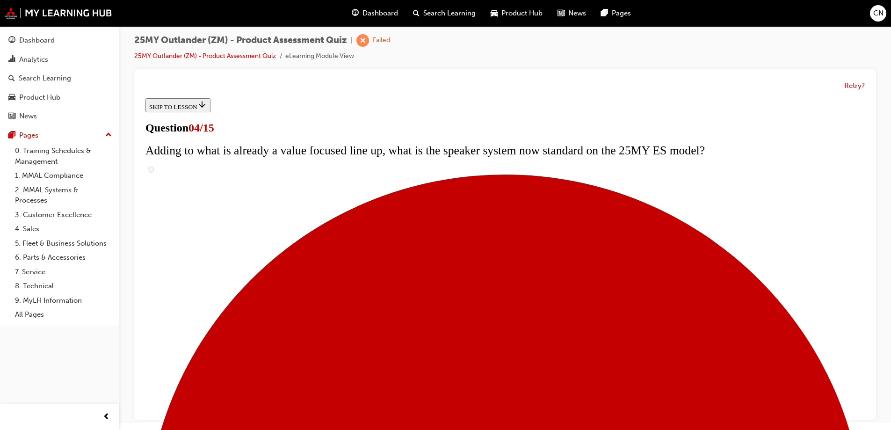
checkbox input "true"
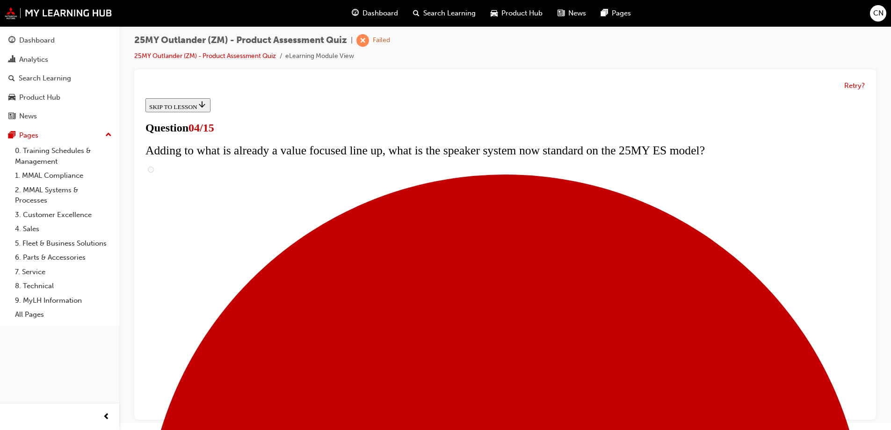
checkbox input "true"
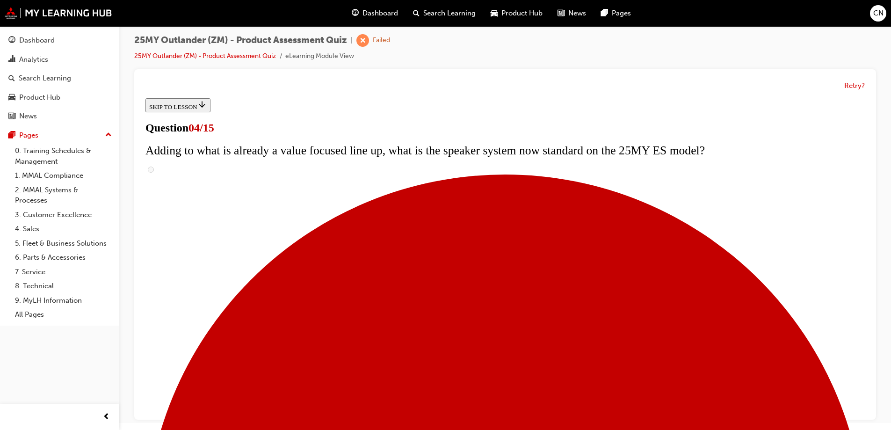
checkbox input "true"
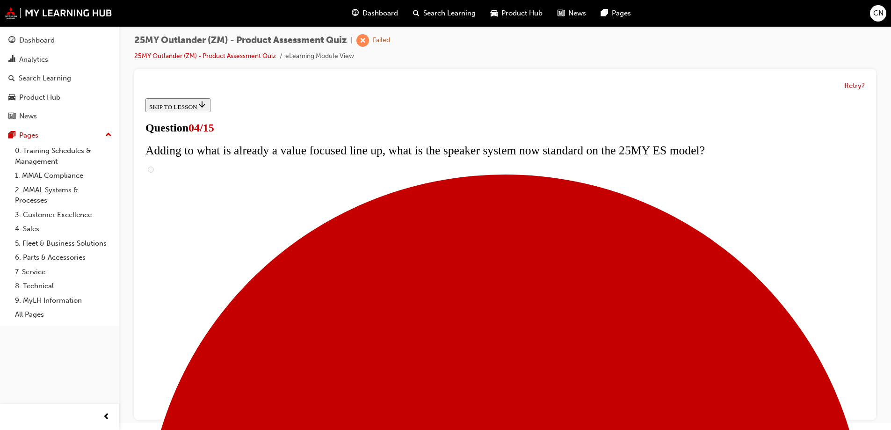
checkbox input "true"
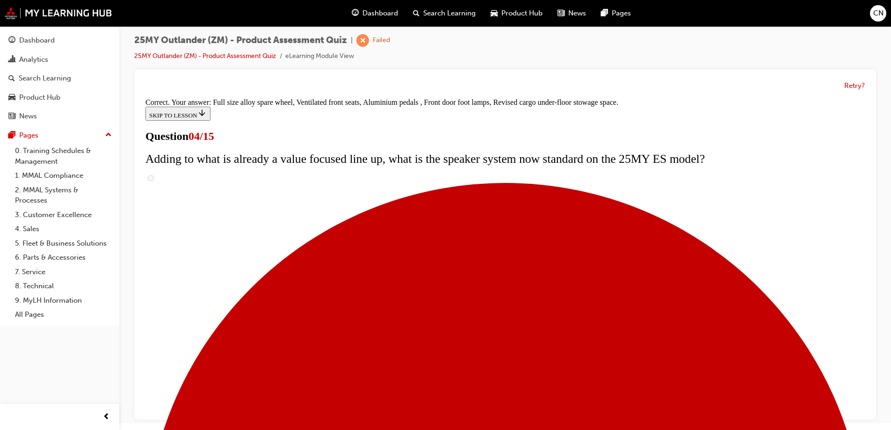
scroll to position [296, 0]
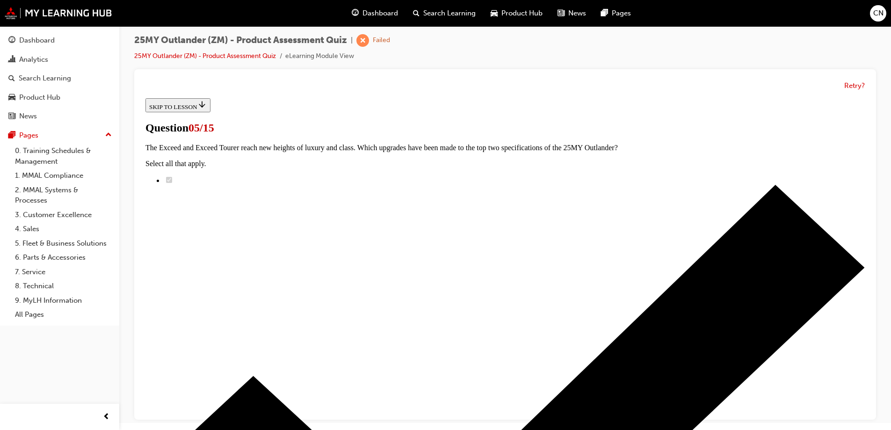
scroll to position [140, 0]
radio input "true"
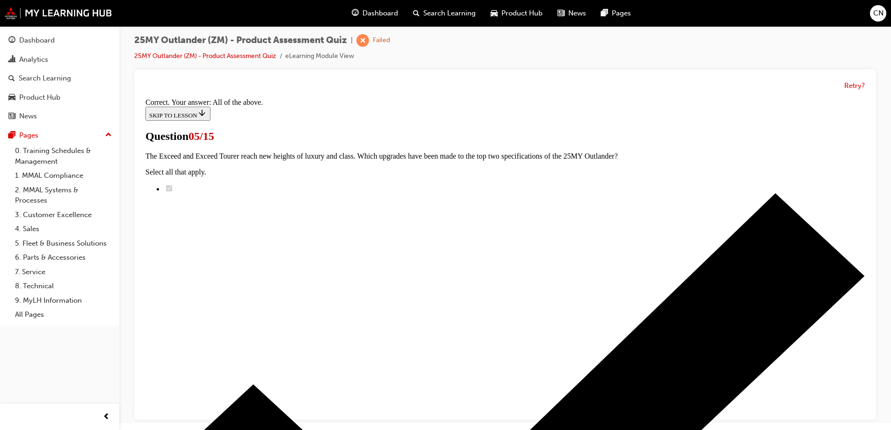
scroll to position [227, 0]
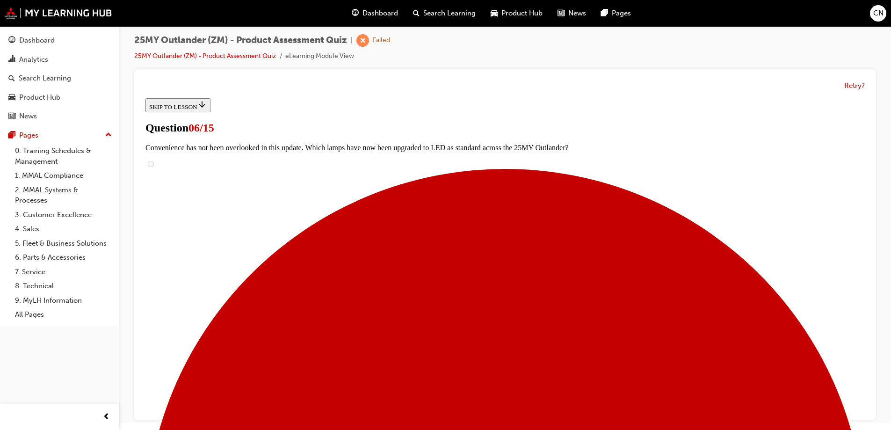
scroll to position [286, 0]
radio input "true"
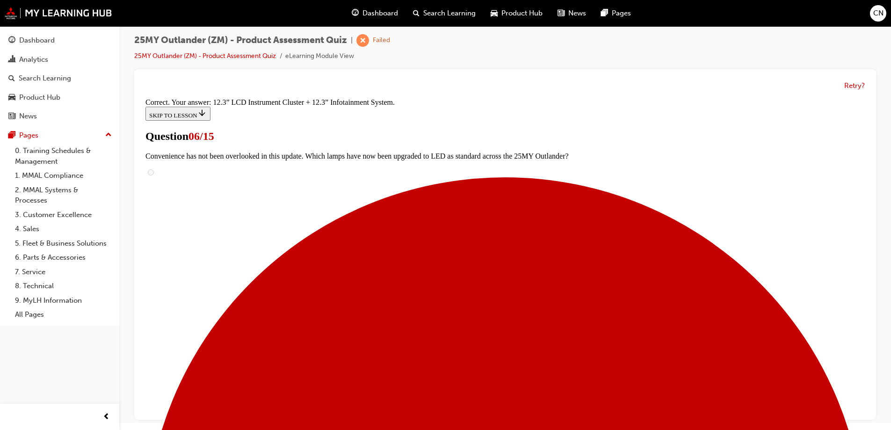
scroll to position [316, 0]
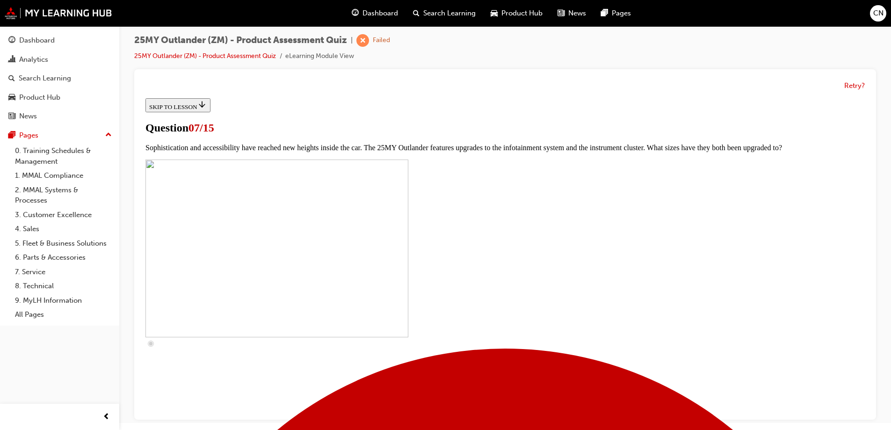
scroll to position [234, 0]
checkbox input "true"
drag, startPoint x: 398, startPoint y: 359, endPoint x: 405, endPoint y: 398, distance: 40.3
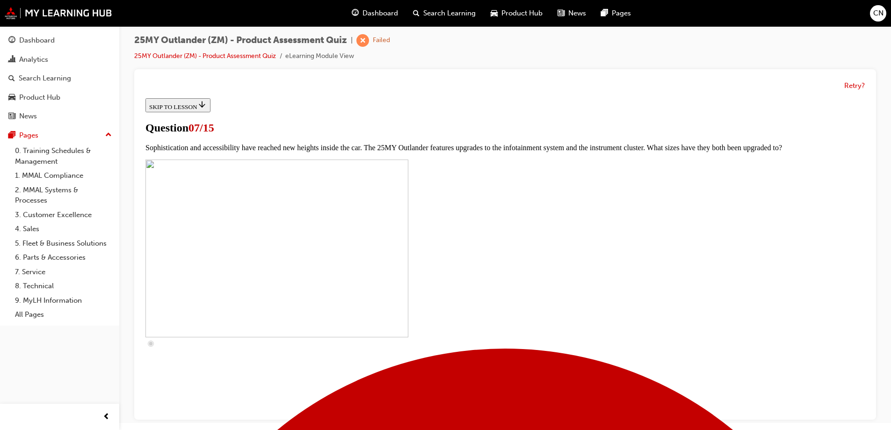
checkbox input "true"
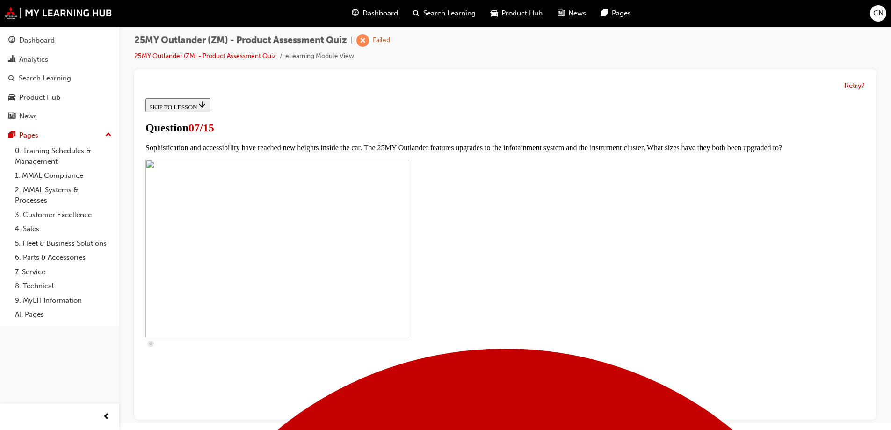
checkbox input "true"
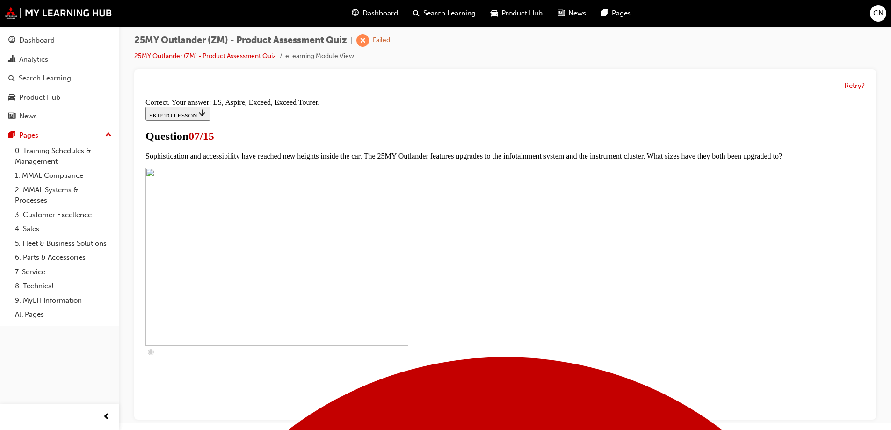
scroll to position [422, 0]
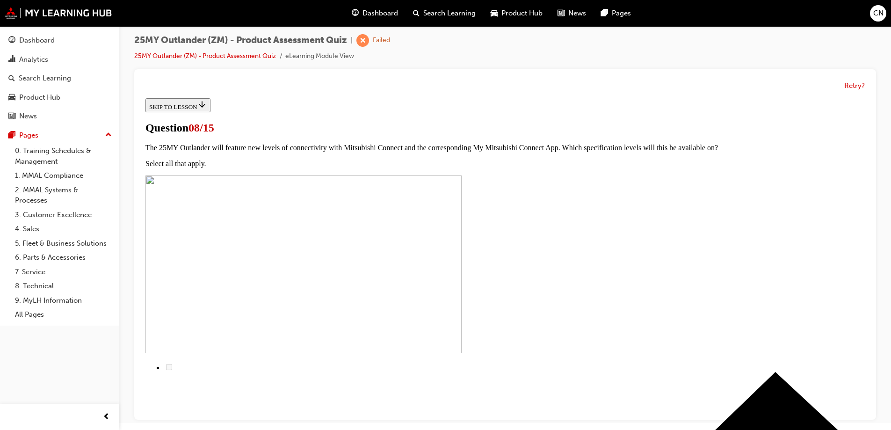
scroll to position [94, 0]
radio input "true"
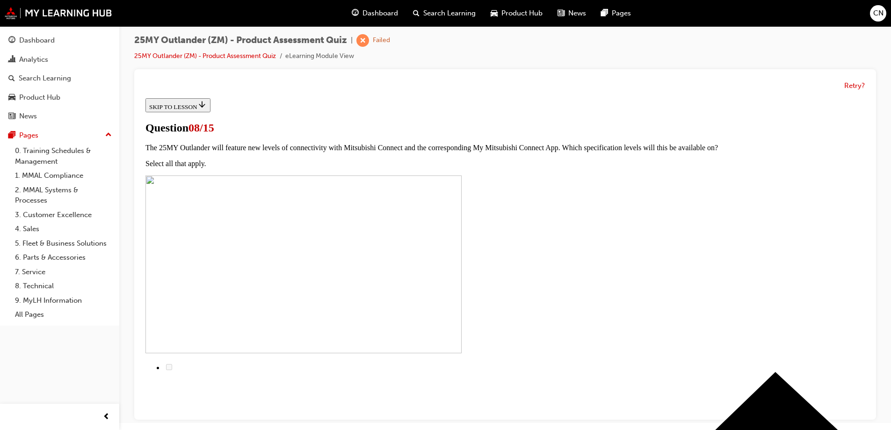
radio input "true"
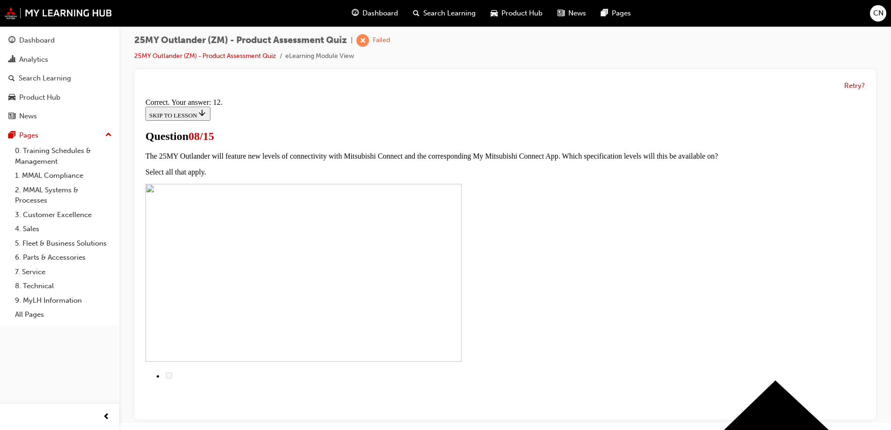
scroll to position [152, 0]
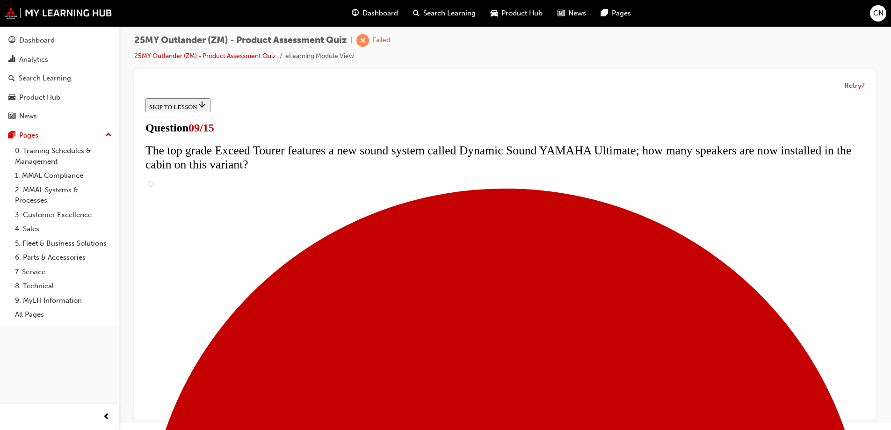
scroll to position [327, 0]
radio input "true"
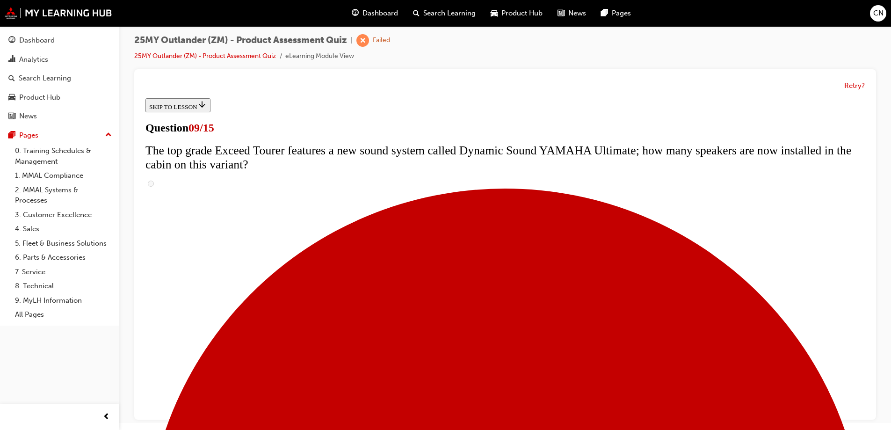
radio input "true"
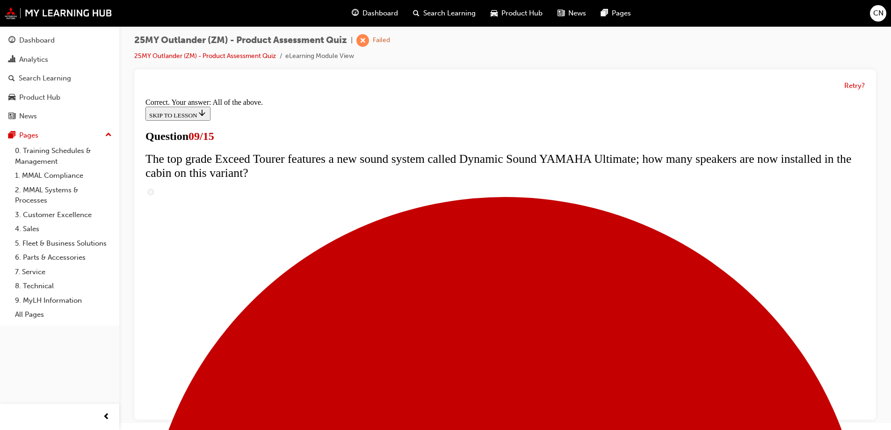
scroll to position [487, 0]
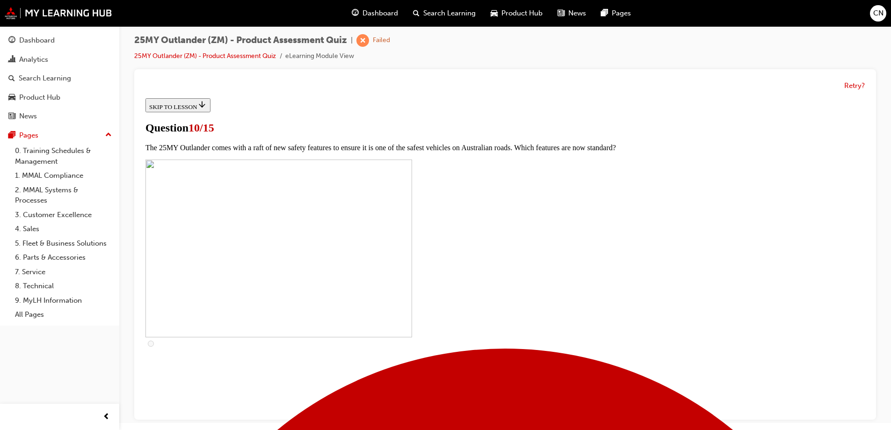
scroll to position [281, 0]
checkbox input "true"
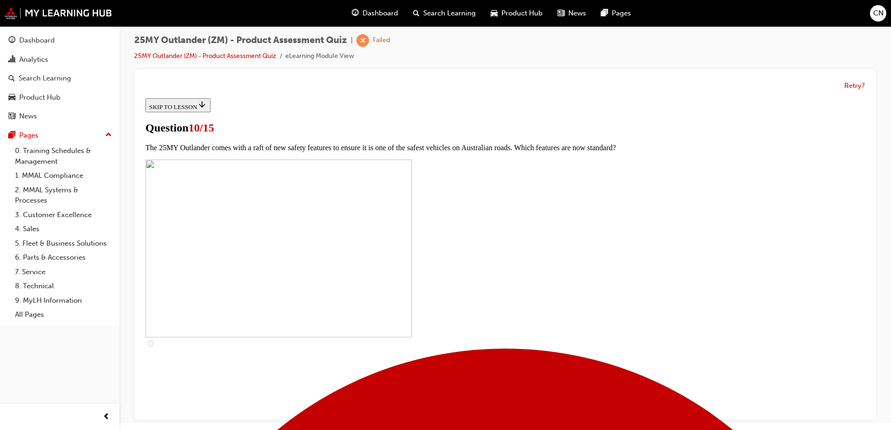
checkbox input "true"
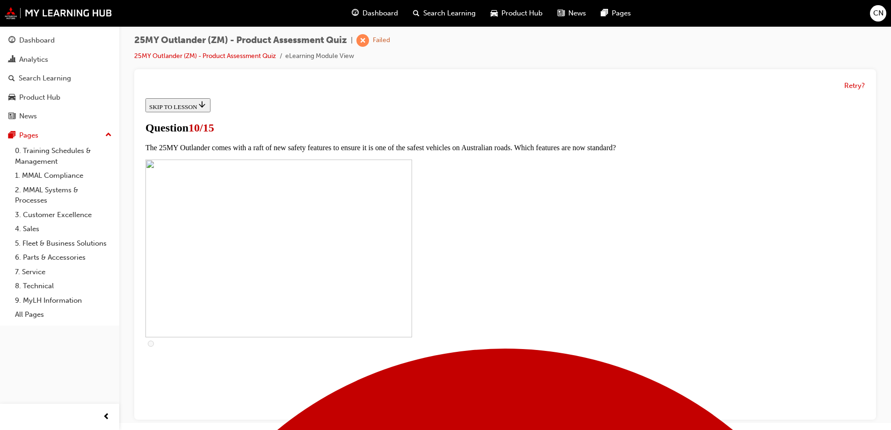
checkbox input "true"
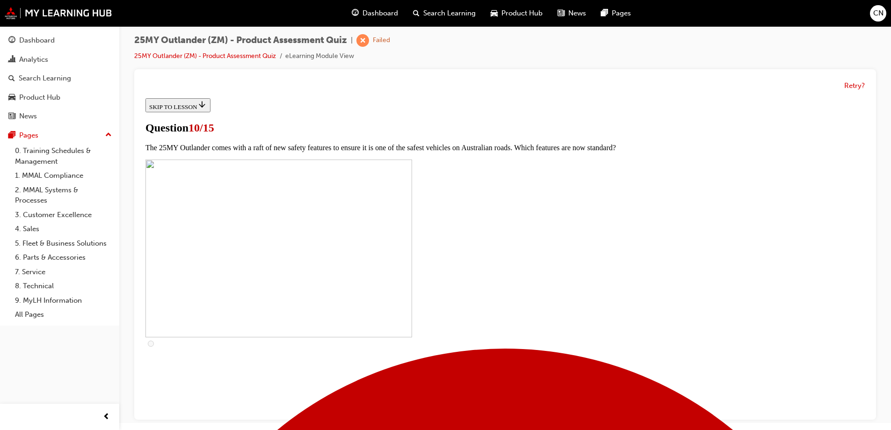
checkbox input "true"
checkbox input "false"
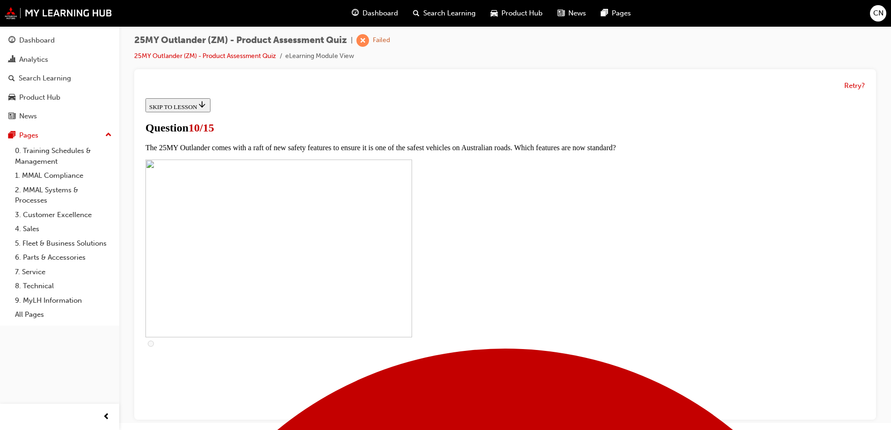
checkbox input "true"
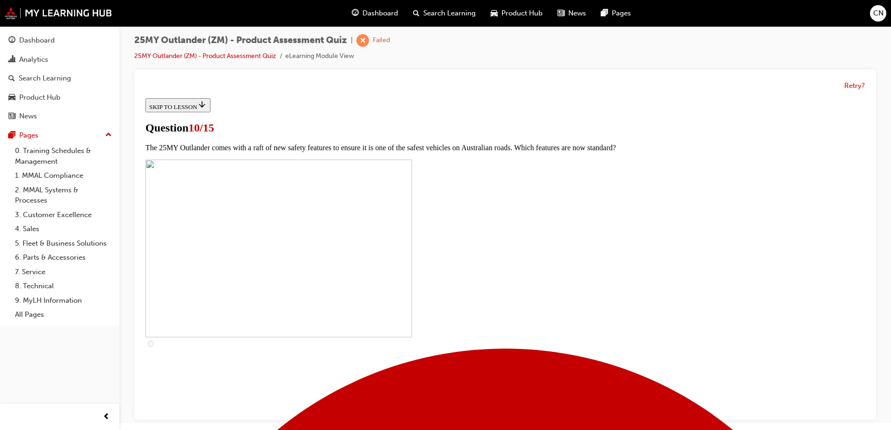
checkbox input "true"
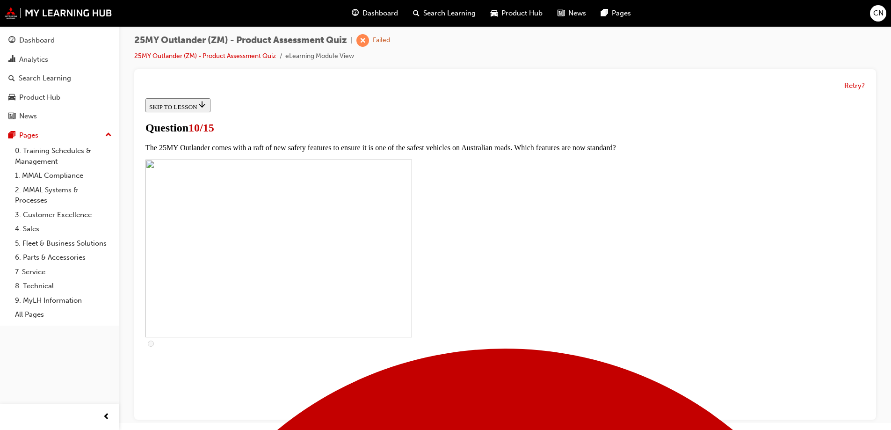
checkbox input "false"
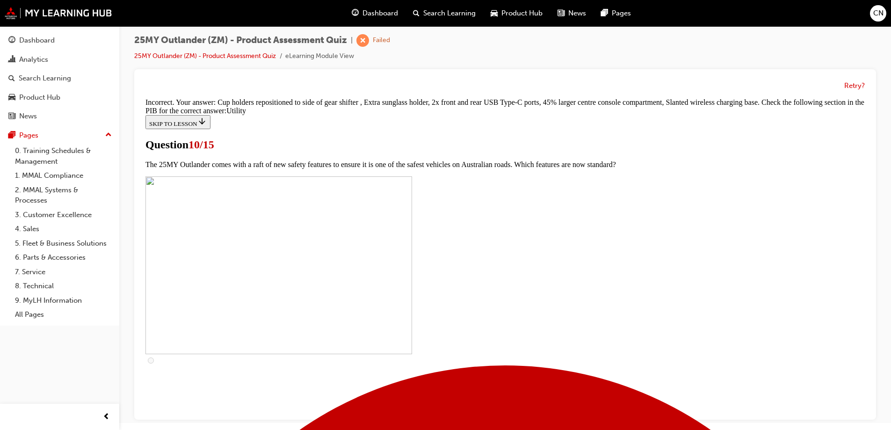
scroll to position [457, 0]
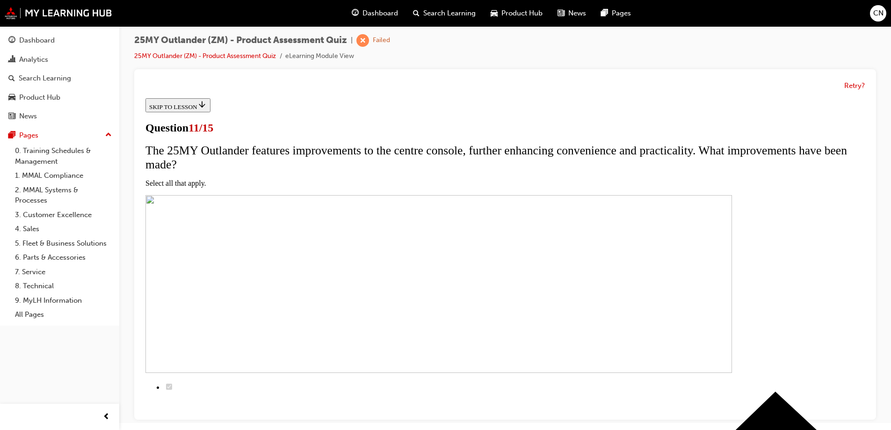
scroll to position [94, 0]
checkbox input "true"
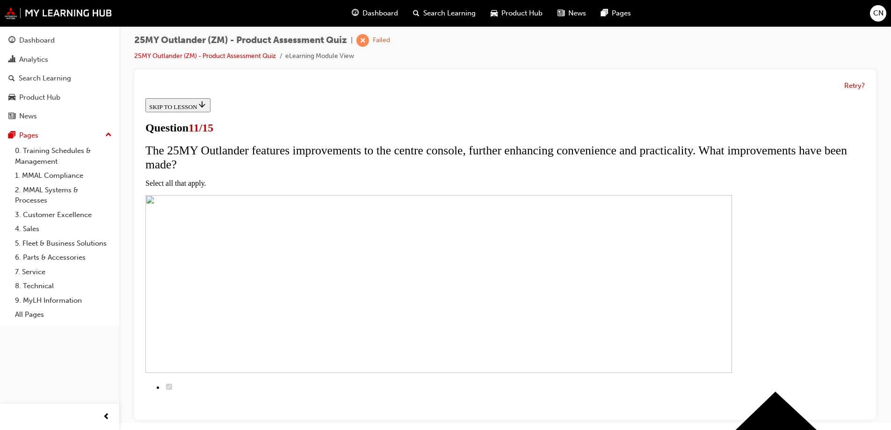
checkbox input "true"
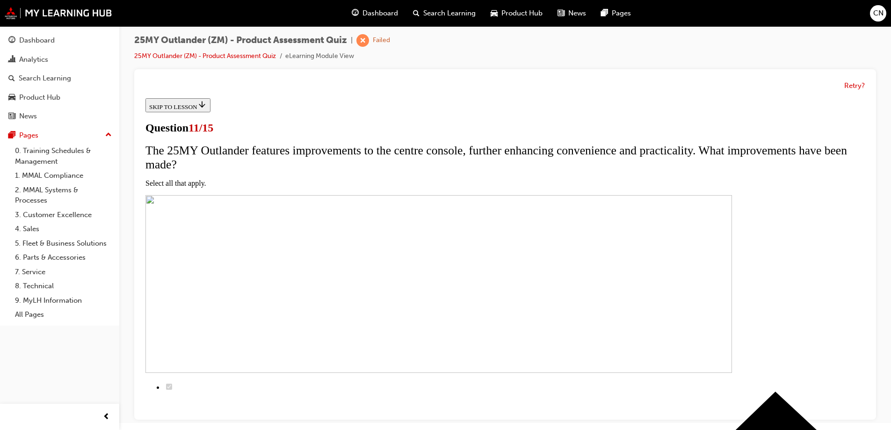
checkbox input "true"
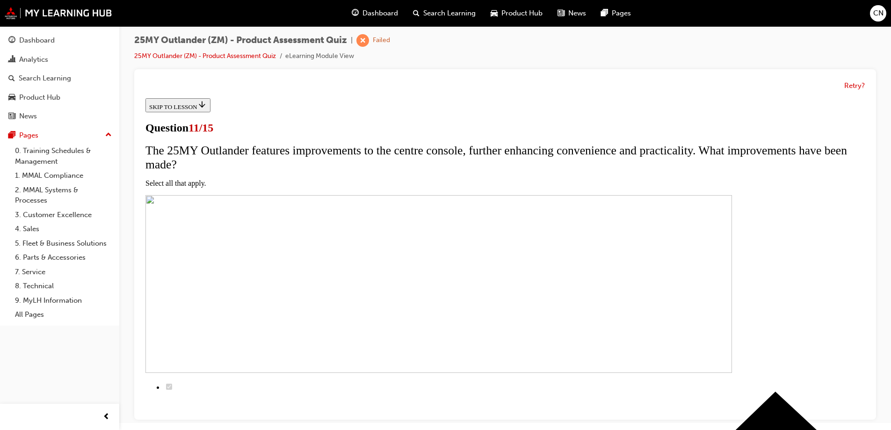
scroll to position [140, 0]
checkbox input "true"
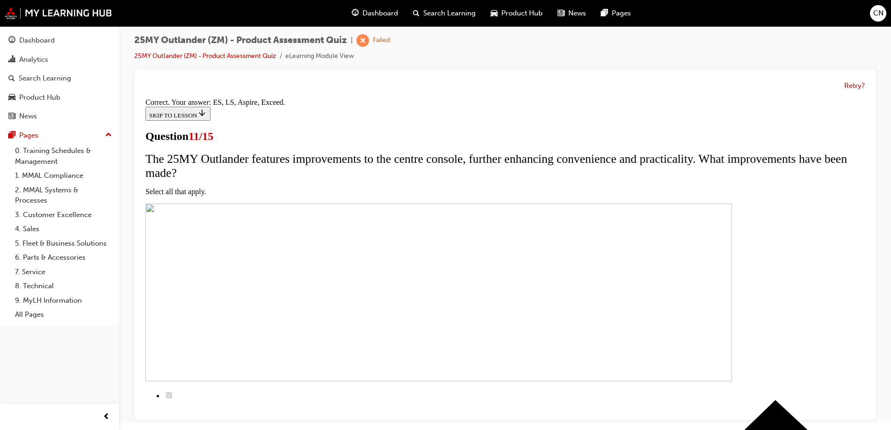
scroll to position [222, 0]
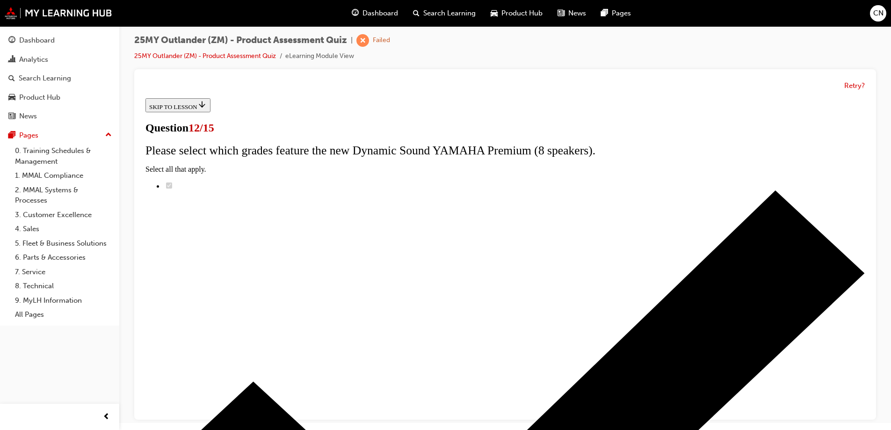
scroll to position [28, 0]
drag, startPoint x: 353, startPoint y: 233, endPoint x: 615, endPoint y: 245, distance: 262.6
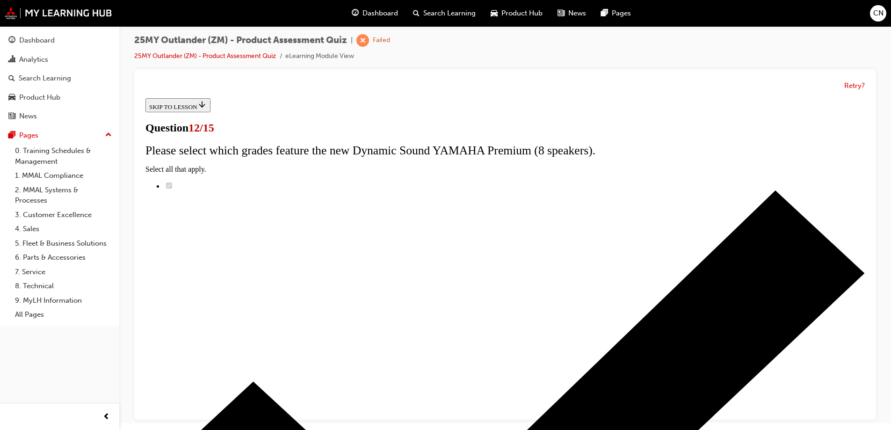
radio input "true"
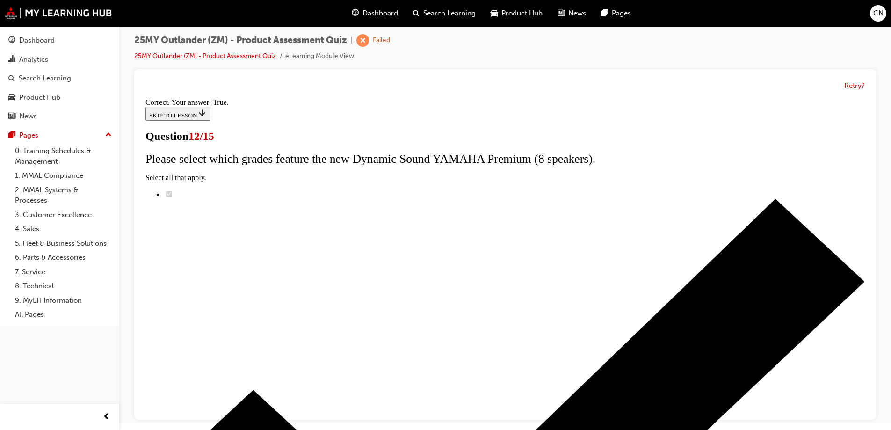
scroll to position [109, 0]
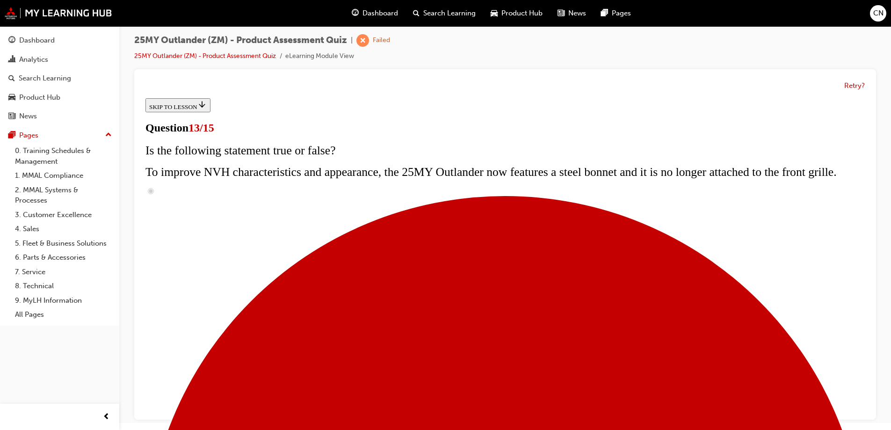
scroll to position [47, 0]
drag, startPoint x: 357, startPoint y: 180, endPoint x: 618, endPoint y: 215, distance: 263.8
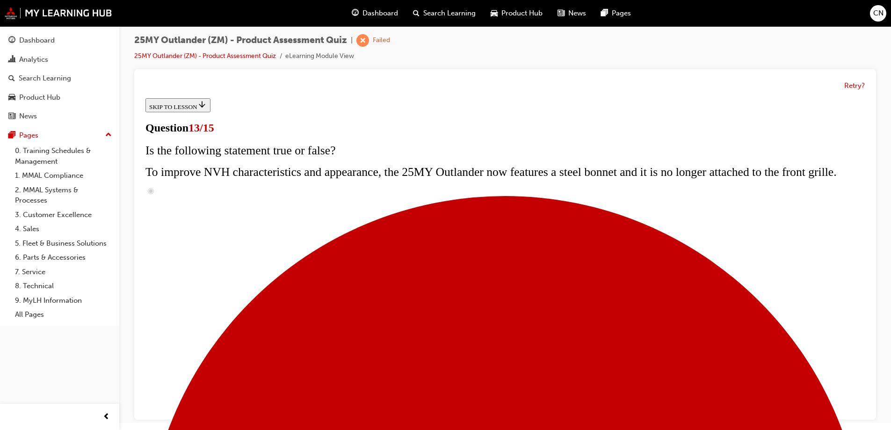
radio input "true"
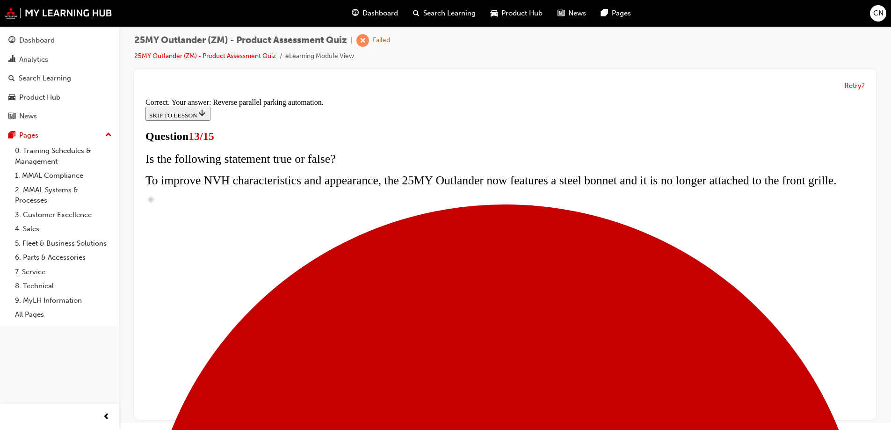
scroll to position [243, 0]
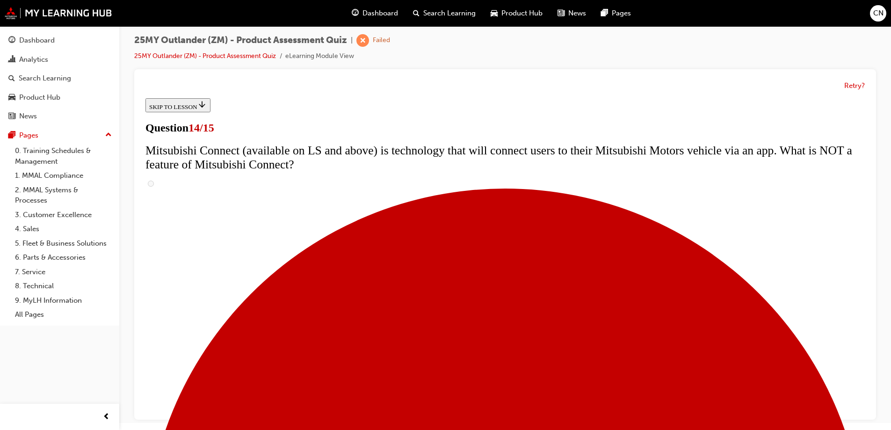
scroll to position [320, 0]
radio input "true"
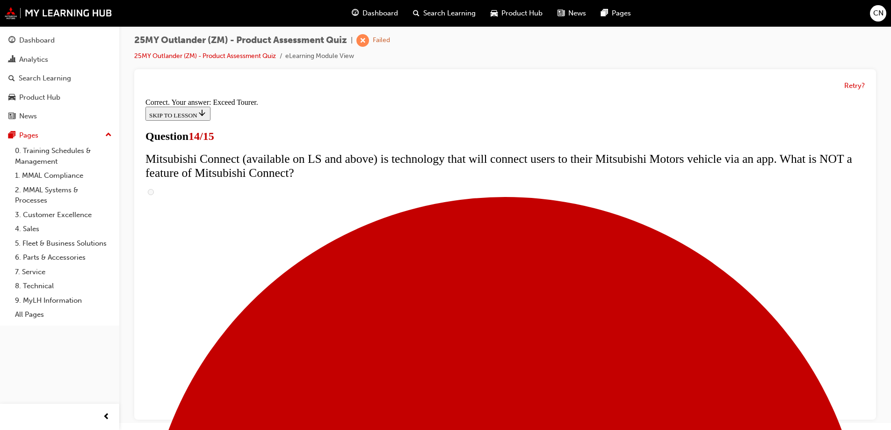
scroll to position [390, 0]
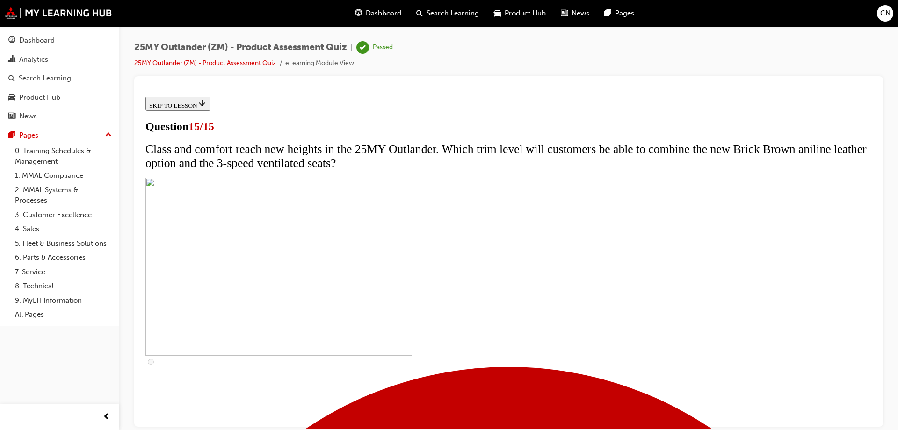
scroll to position [141, 0]
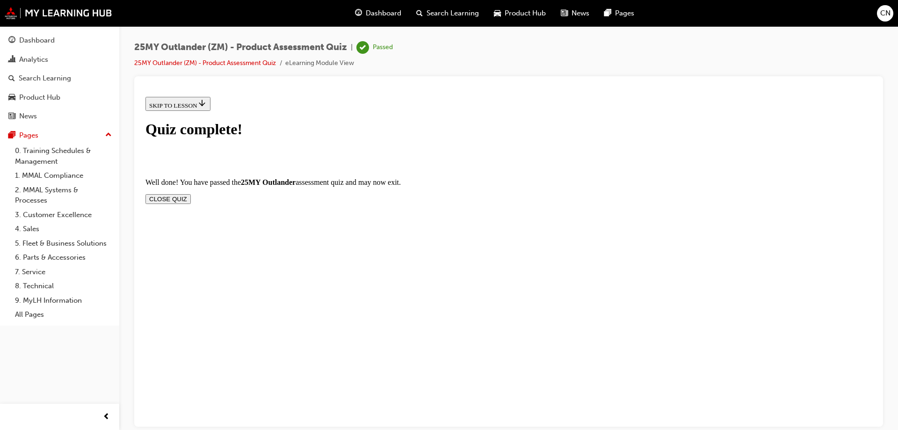
click at [191, 194] on button "CLOSE QUIZ" at bounding box center [167, 199] width 45 height 10
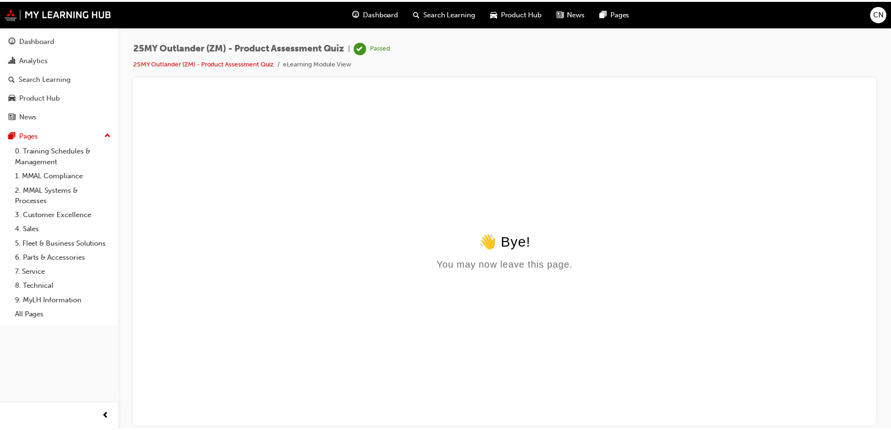
scroll to position [0, 0]
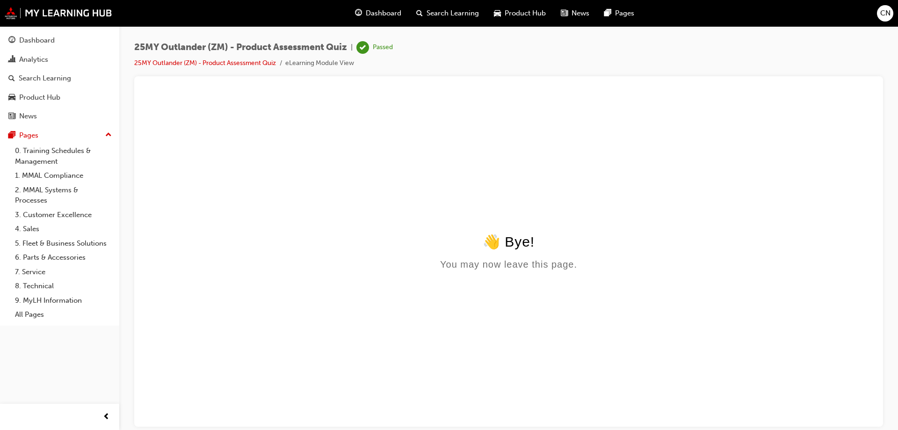
click at [365, 14] on div "Dashboard" at bounding box center [377, 13] width 61 height 19
